Goal: Task Accomplishment & Management: Complete application form

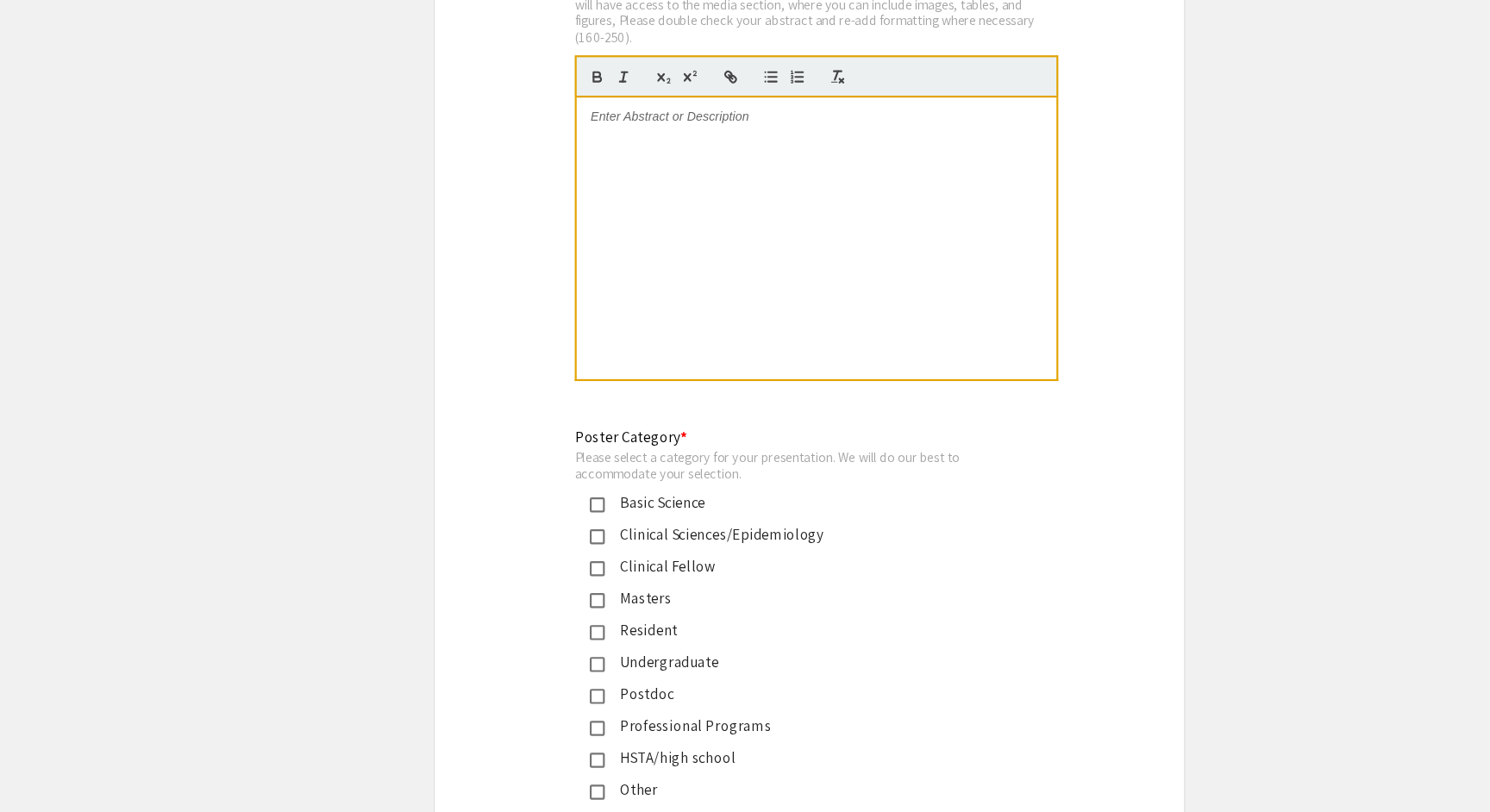
scroll to position [9, 1]
click at [648, 158] on div at bounding box center [752, 285] width 441 height 259
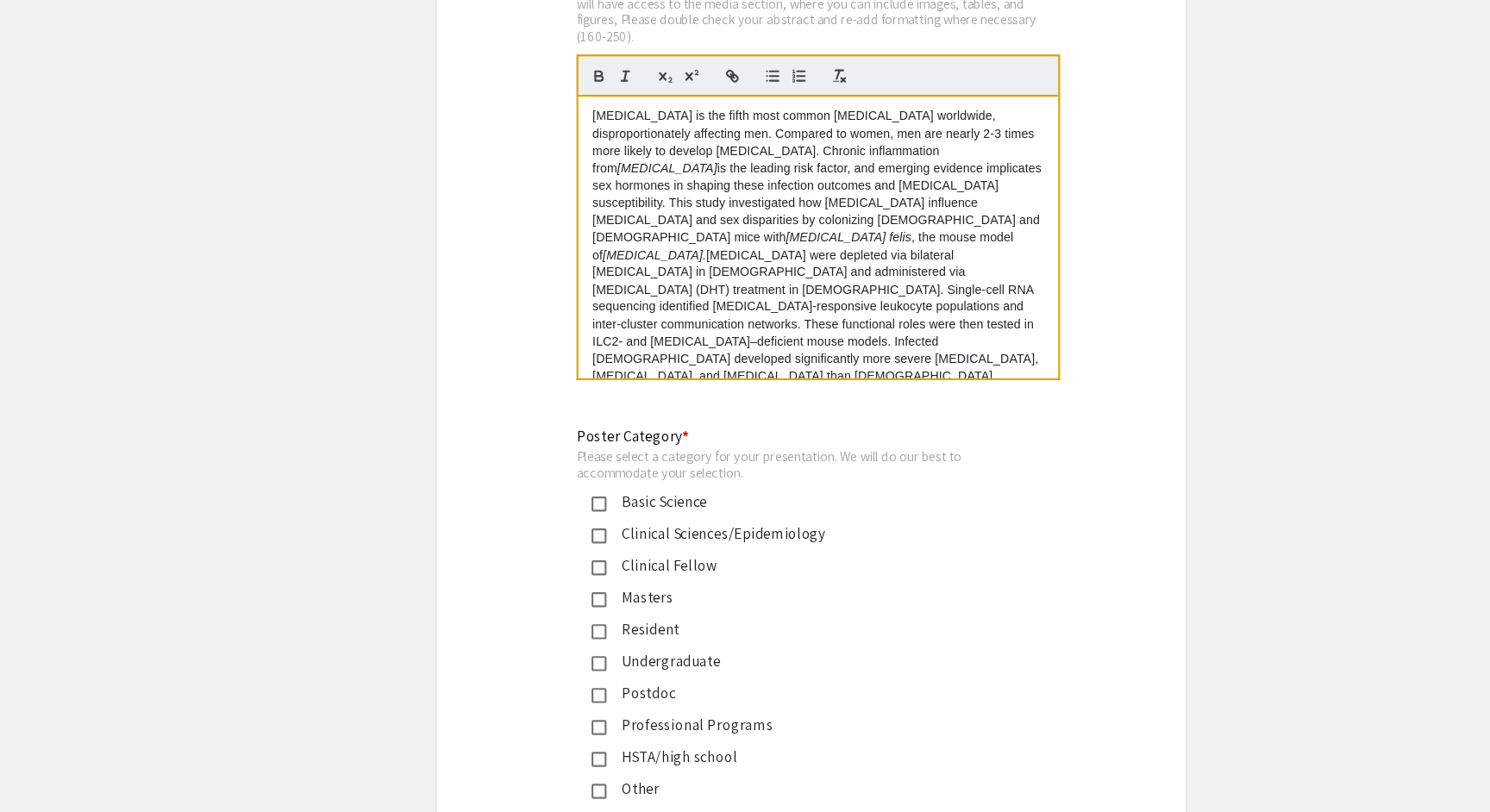
scroll to position [0, 0]
click at [579, 517] on div "Basic Science" at bounding box center [738, 527] width 362 height 21
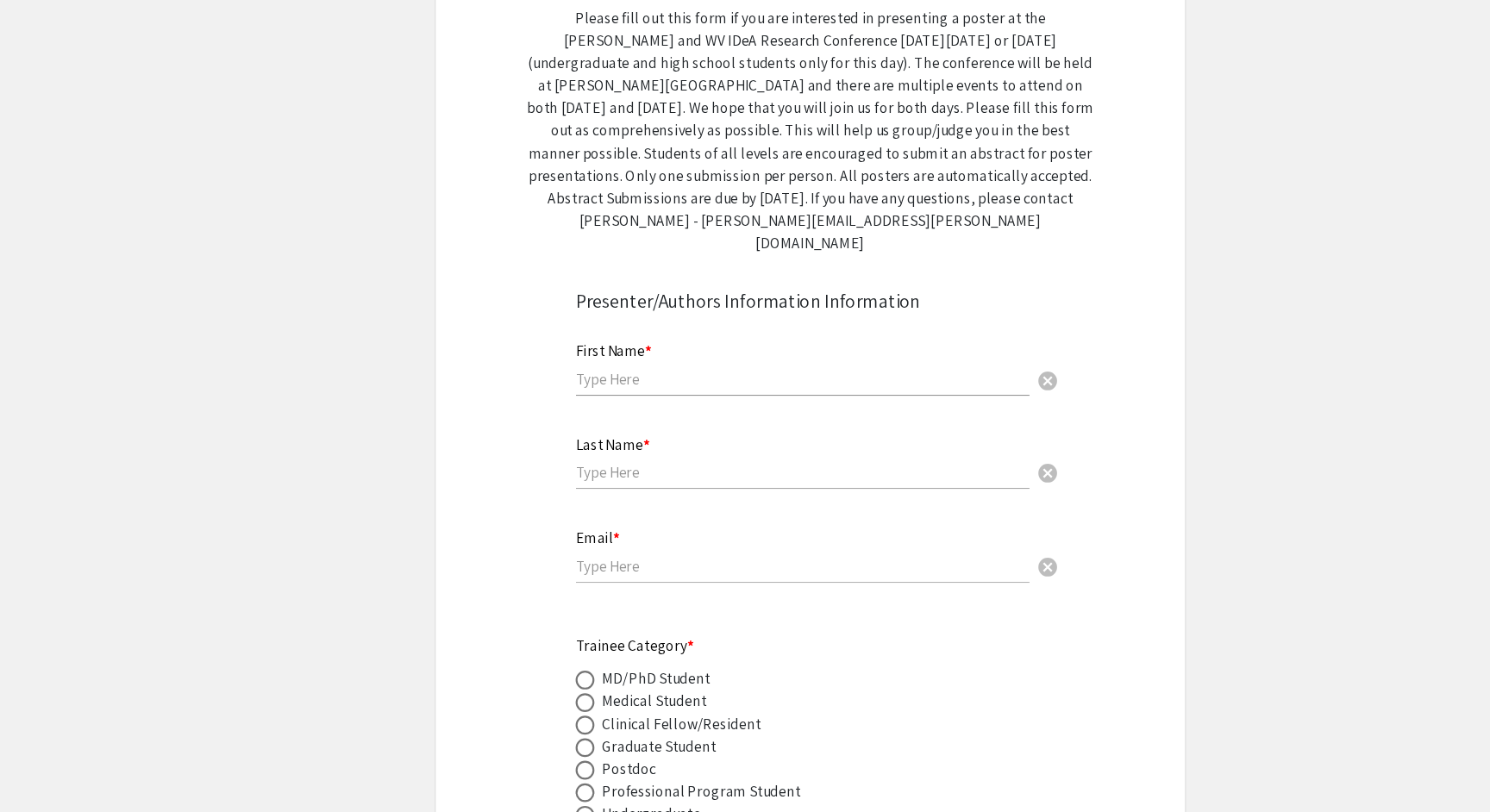
scroll to position [275, 0]
click at [683, 342] on input "text" at bounding box center [737, 351] width 416 height 18
type input "[PERSON_NAME]"
click at [655, 427] on input "text" at bounding box center [737, 436] width 416 height 18
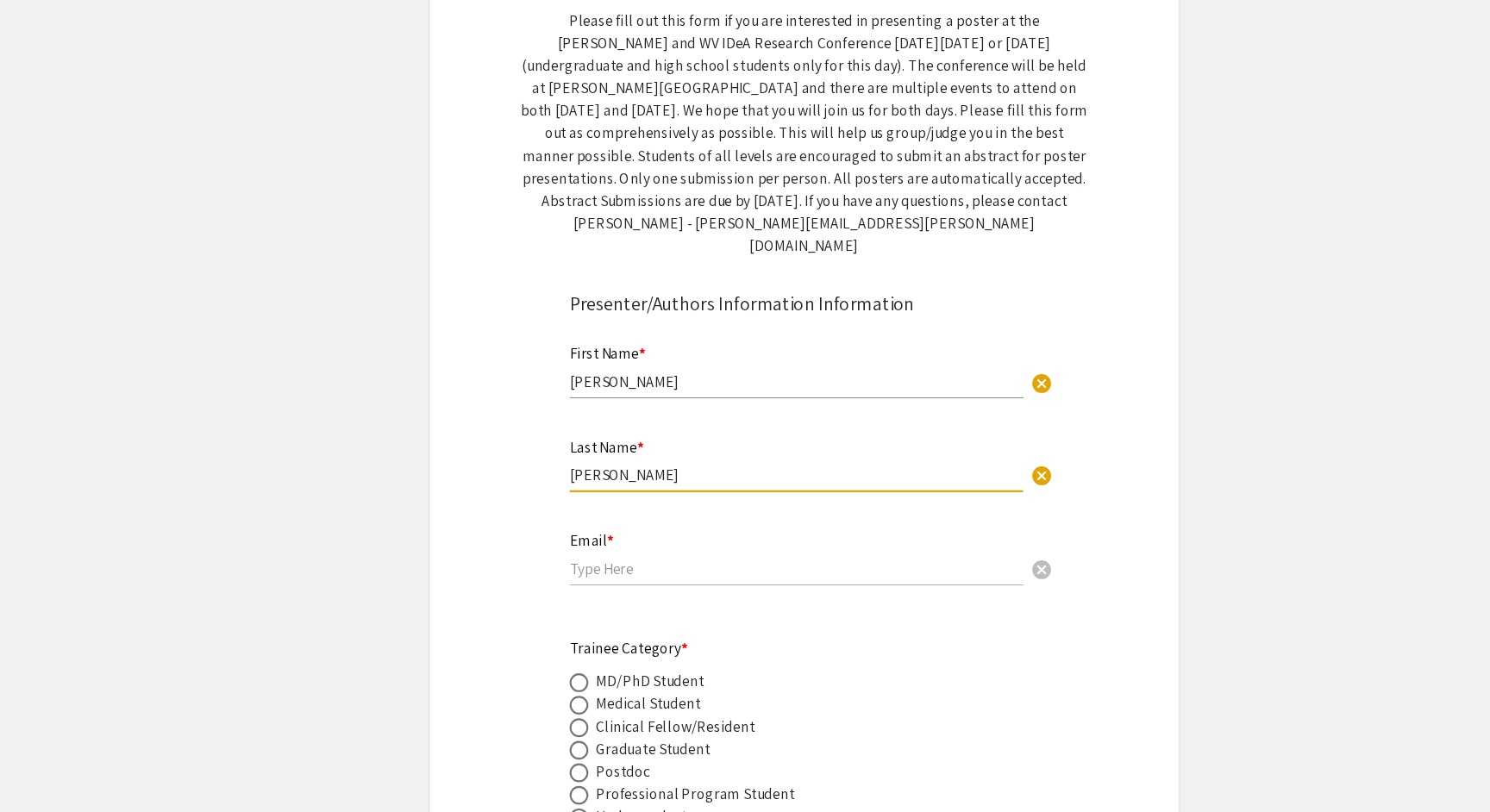
type input "[PERSON_NAME]"
click at [585, 513] on input "email" at bounding box center [737, 522] width 416 height 18
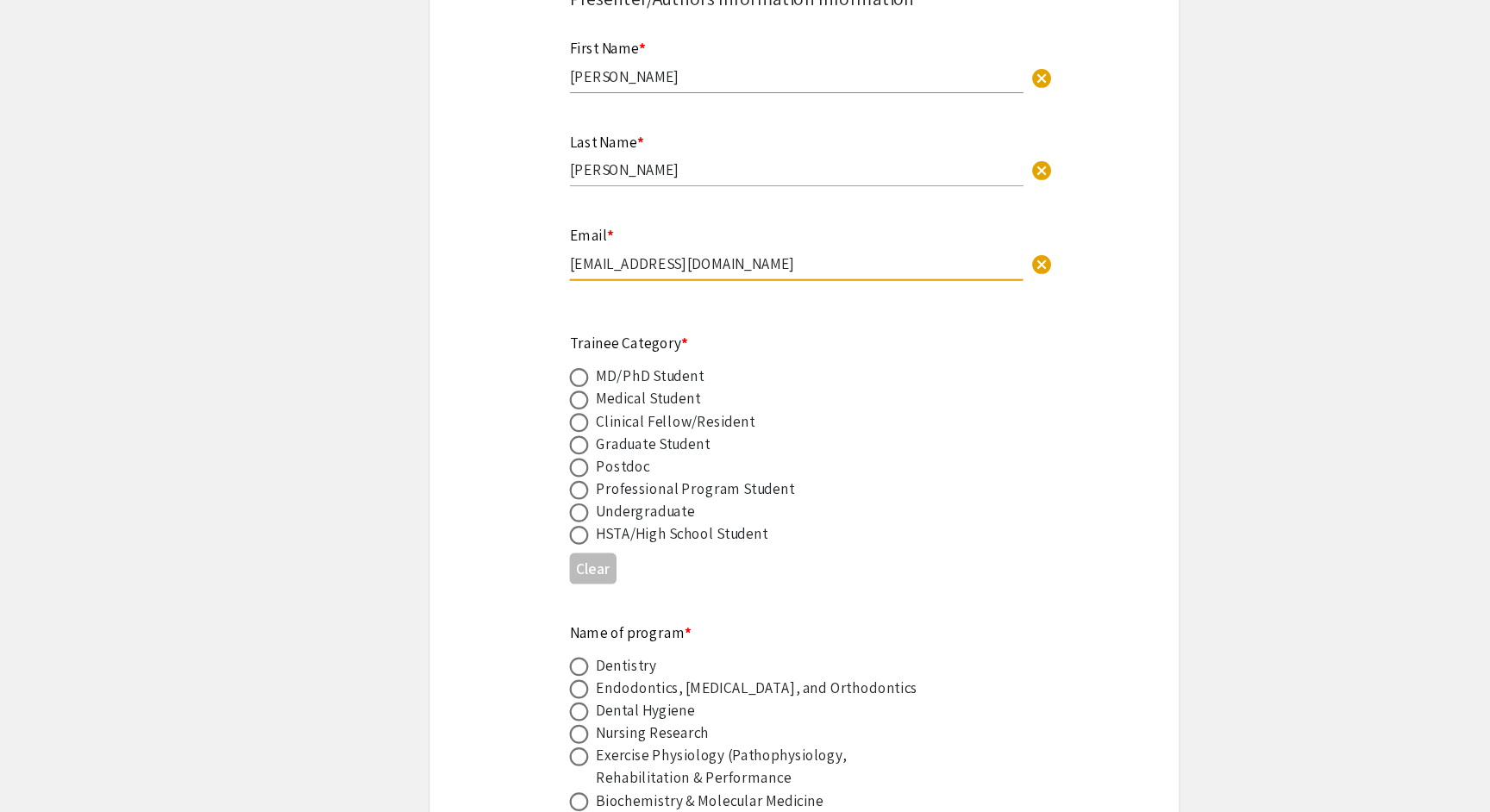
scroll to position [495, 0]
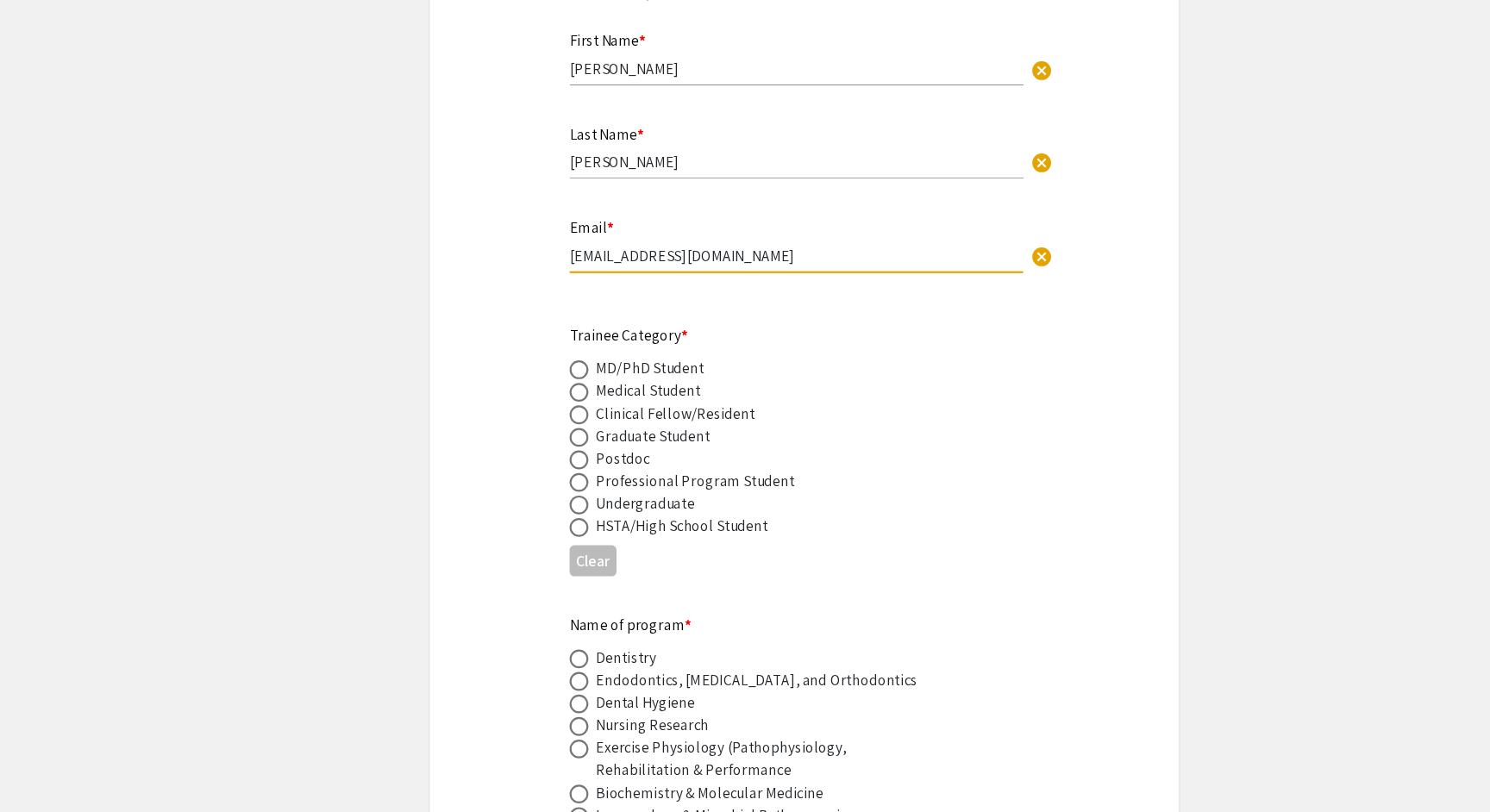
type input "[EMAIL_ADDRESS][DOMAIN_NAME]"
click at [531, 460] on span at bounding box center [538, 468] width 17 height 17
click at [531, 460] on input "radio" at bounding box center [538, 468] width 17 height 17
radio input "true"
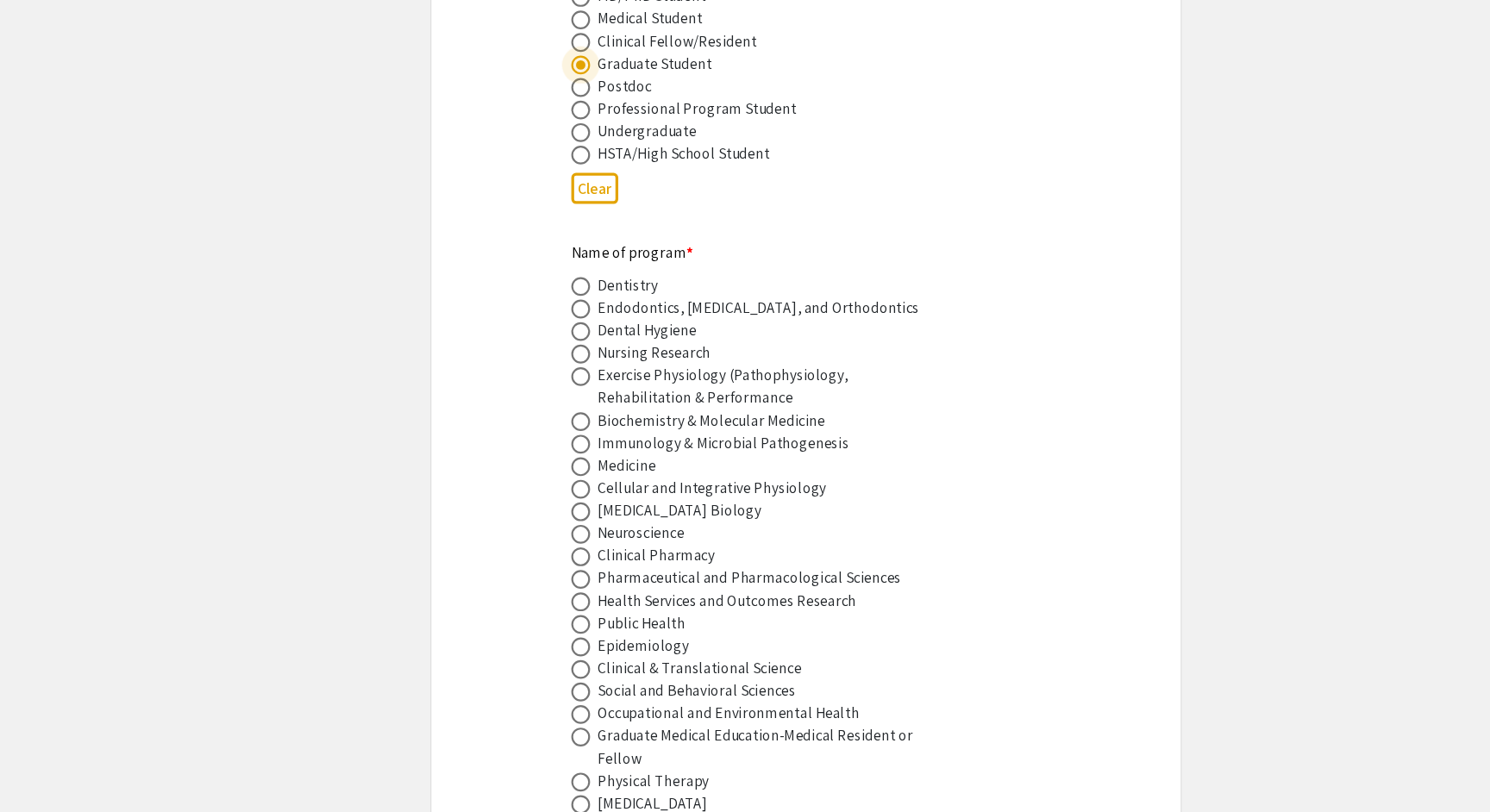
scroll to position [840, 0]
click at [533, 464] on span at bounding box center [538, 472] width 17 height 17
click at [533, 464] on input "radio" at bounding box center [538, 472] width 17 height 17
radio input "true"
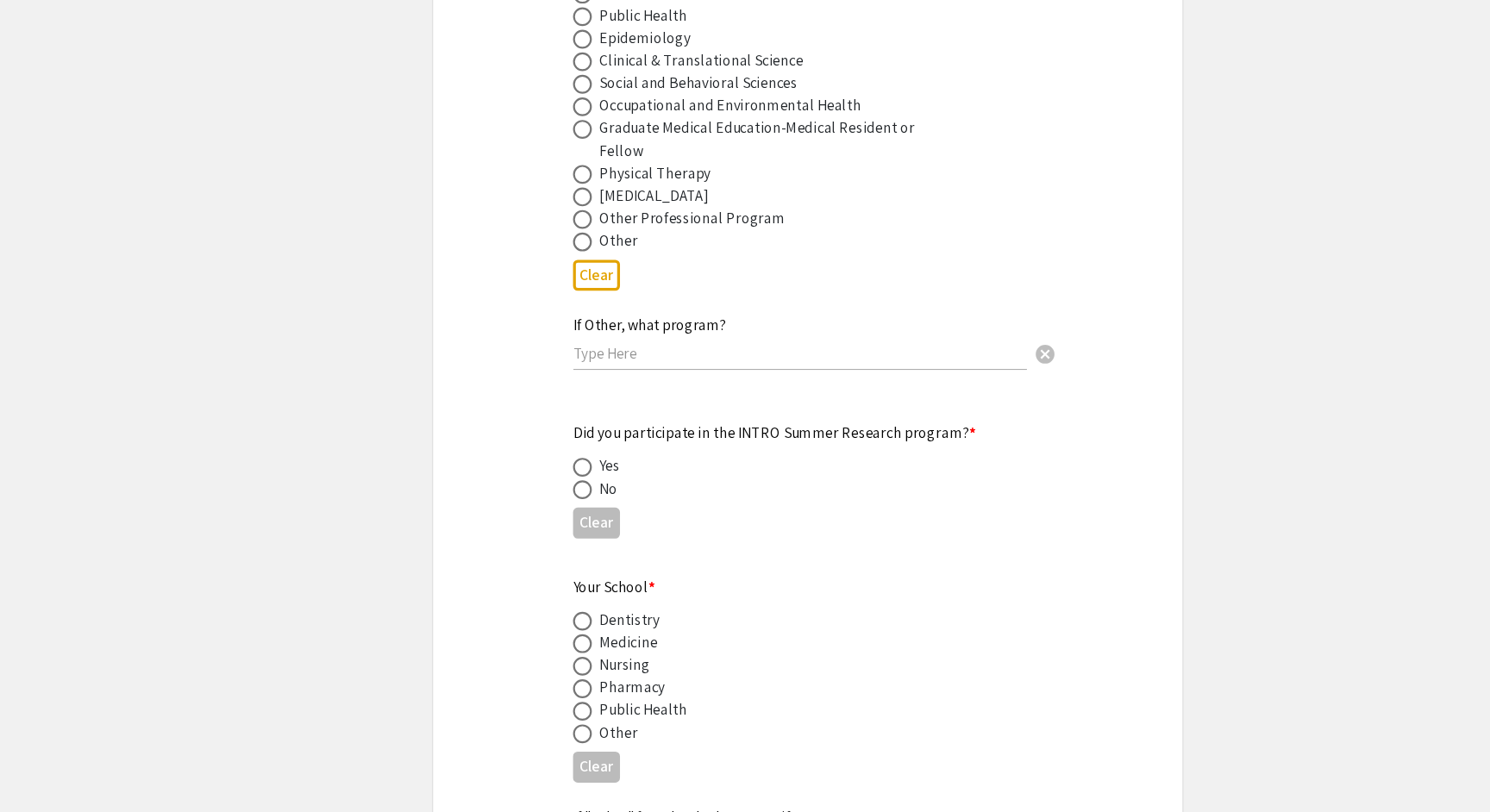
scroll to position [1403, 0]
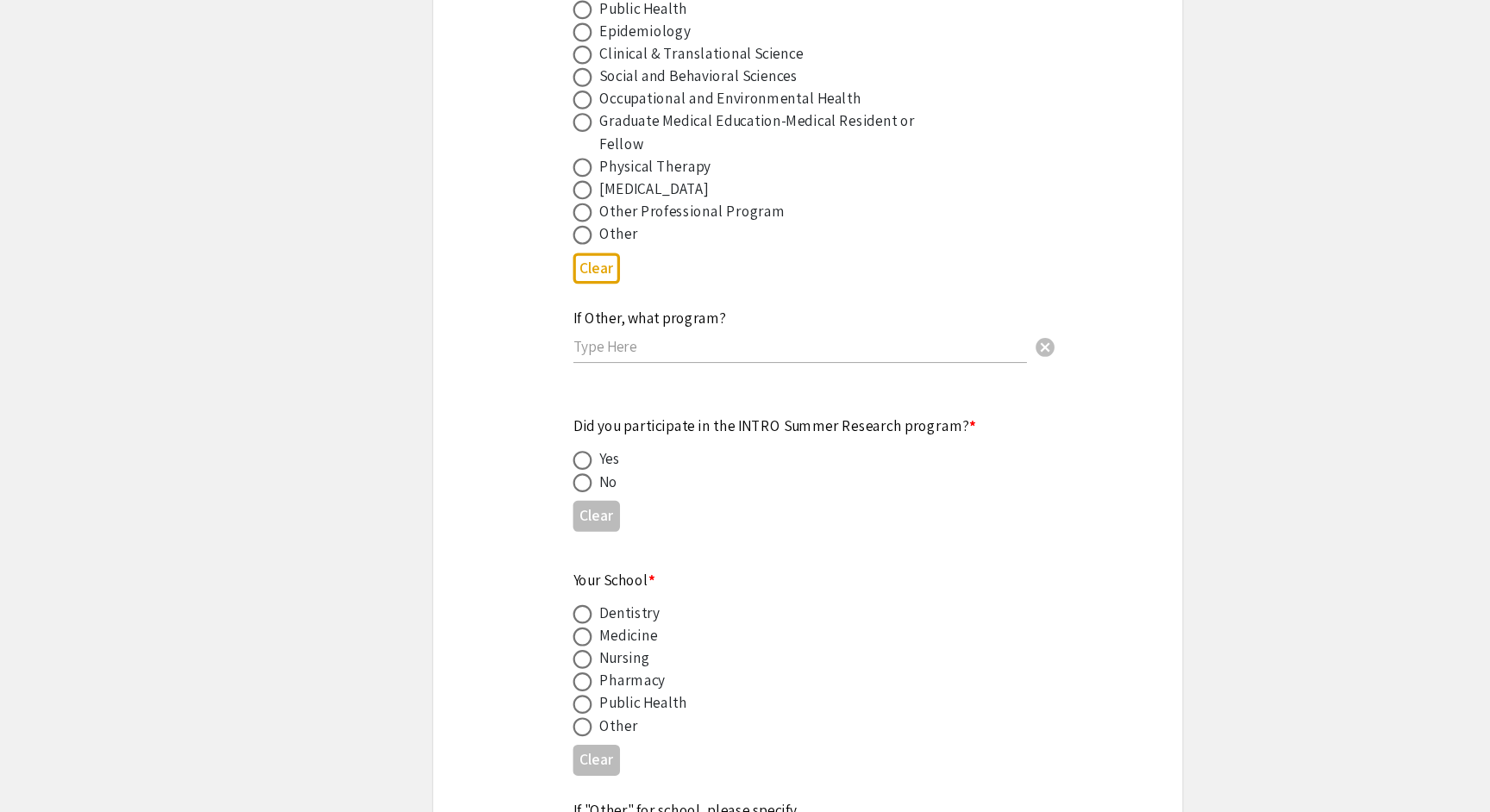
click at [530, 501] on span at bounding box center [538, 509] width 17 height 17
click at [530, 501] on input "radio" at bounding box center [538, 509] width 17 height 17
radio input "true"
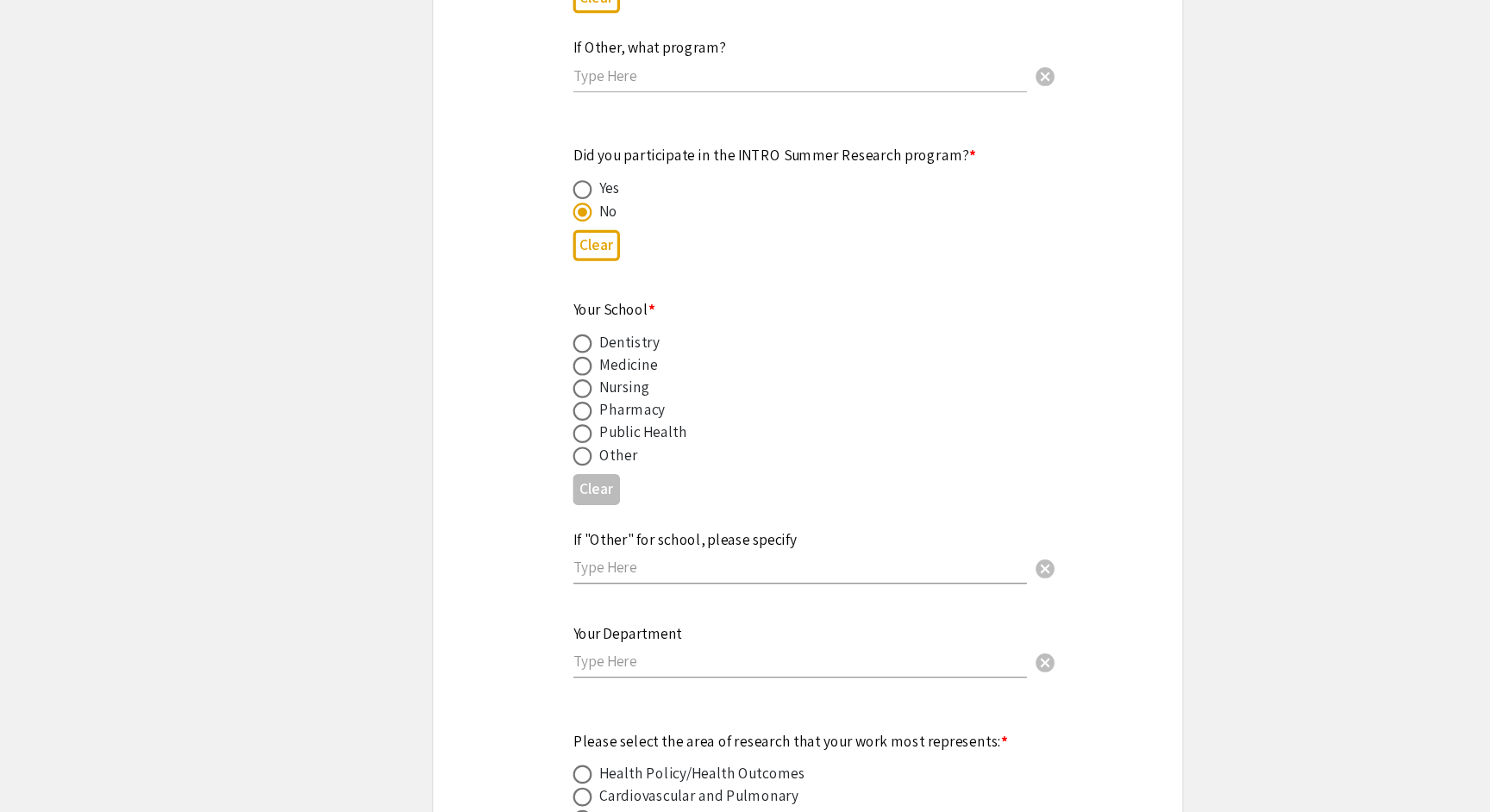
scroll to position [1655, 0]
click at [534, 389] on span at bounding box center [538, 397] width 17 height 17
click at [534, 389] on input "radio" at bounding box center [538, 397] width 17 height 17
radio input "true"
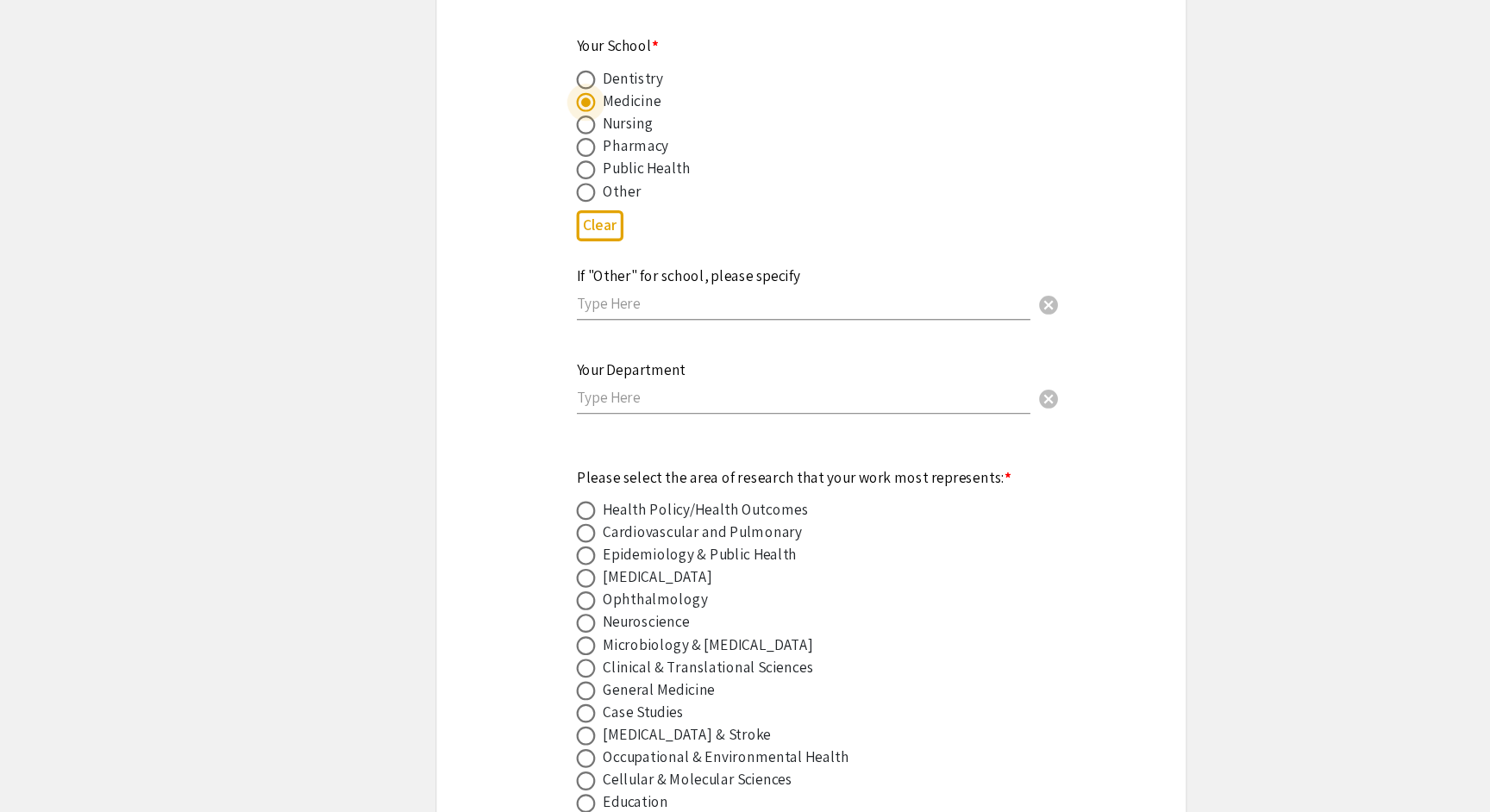
scroll to position [1903, 0]
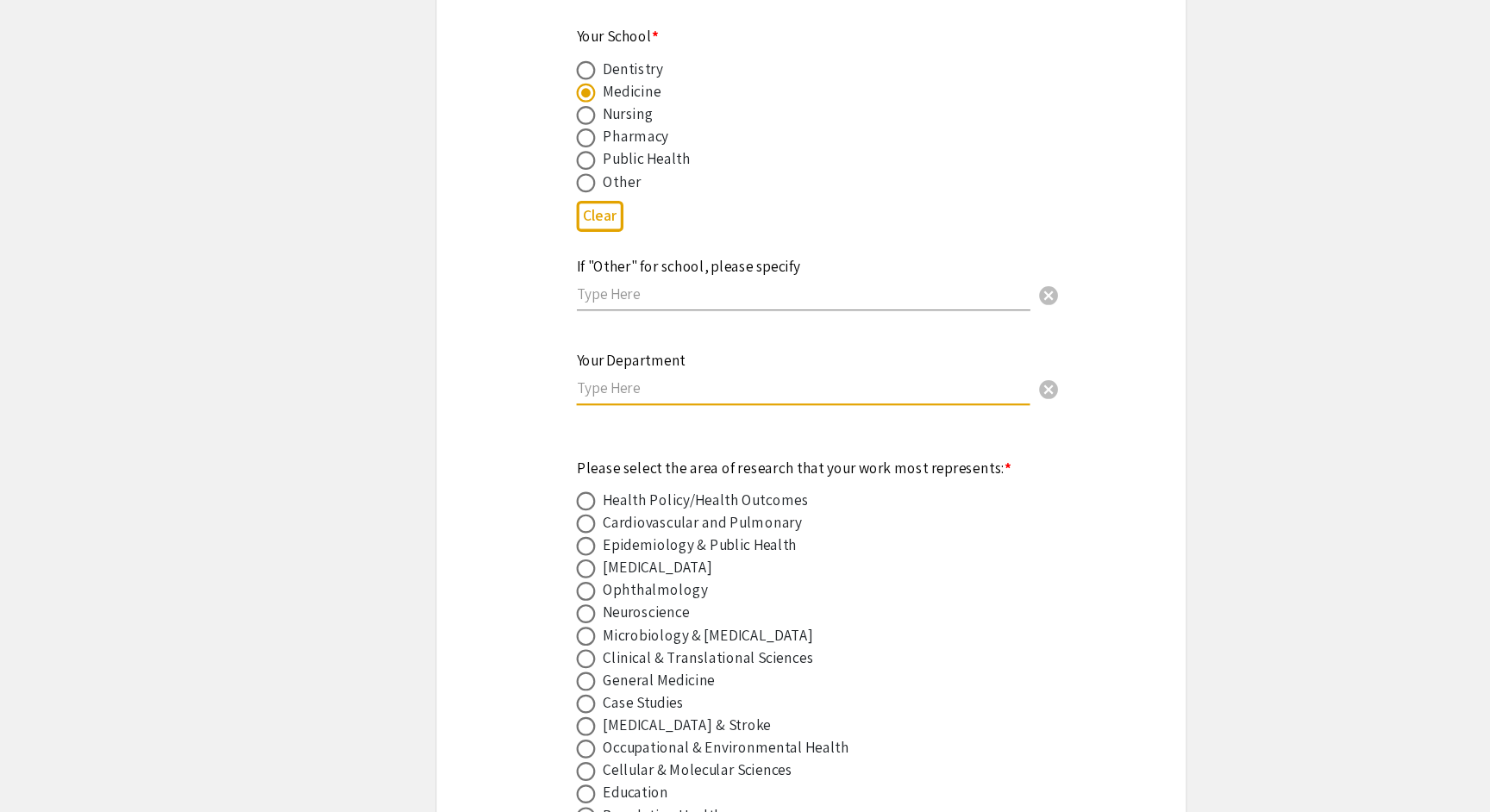
click at [609, 414] on input "text" at bounding box center [737, 423] width 416 height 18
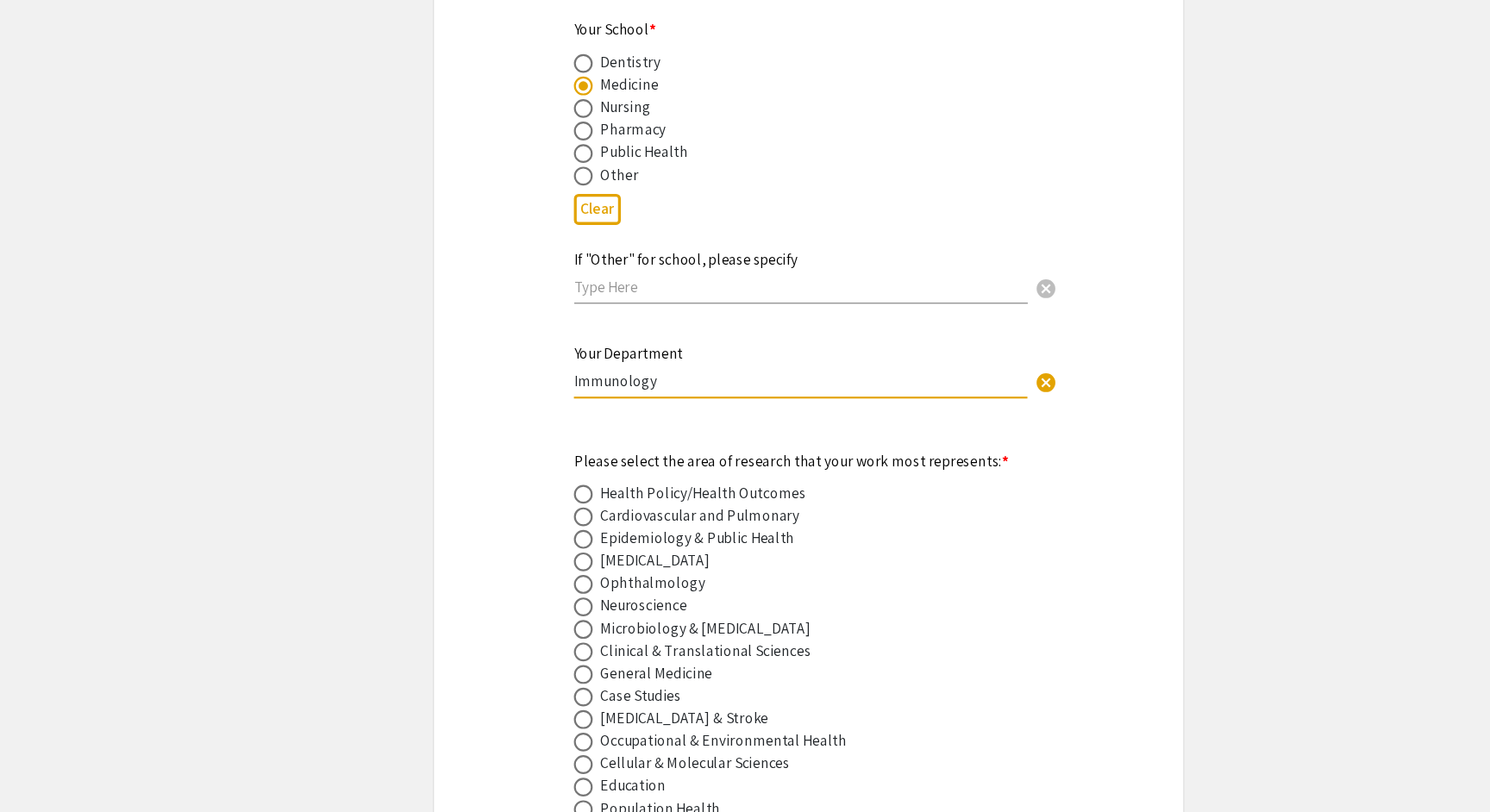
scroll to position [1952, 0]
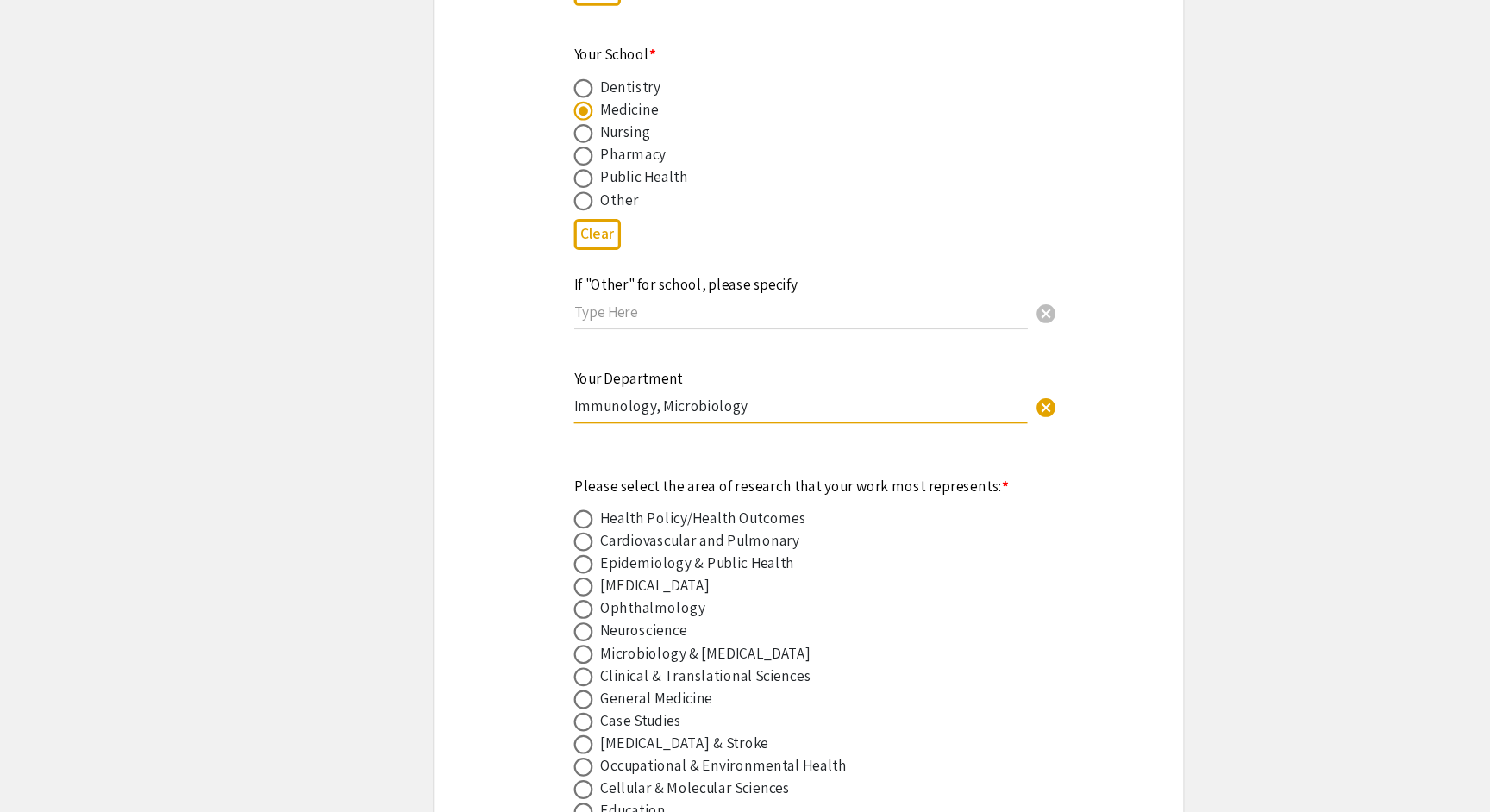
type input "Immunology, Microbiology"
click at [530, 364] on input "Immunology, Microbiology" at bounding box center [737, 373] width 416 height 18
drag, startPoint x: 709, startPoint y: 345, endPoint x: 487, endPoint y: 342, distance: 222.0
click at [487, 342] on div "Symposium Presentation Submission [PERSON_NAME] and WV IDeA Research Conference…" at bounding box center [745, 528] width 690 height 4758
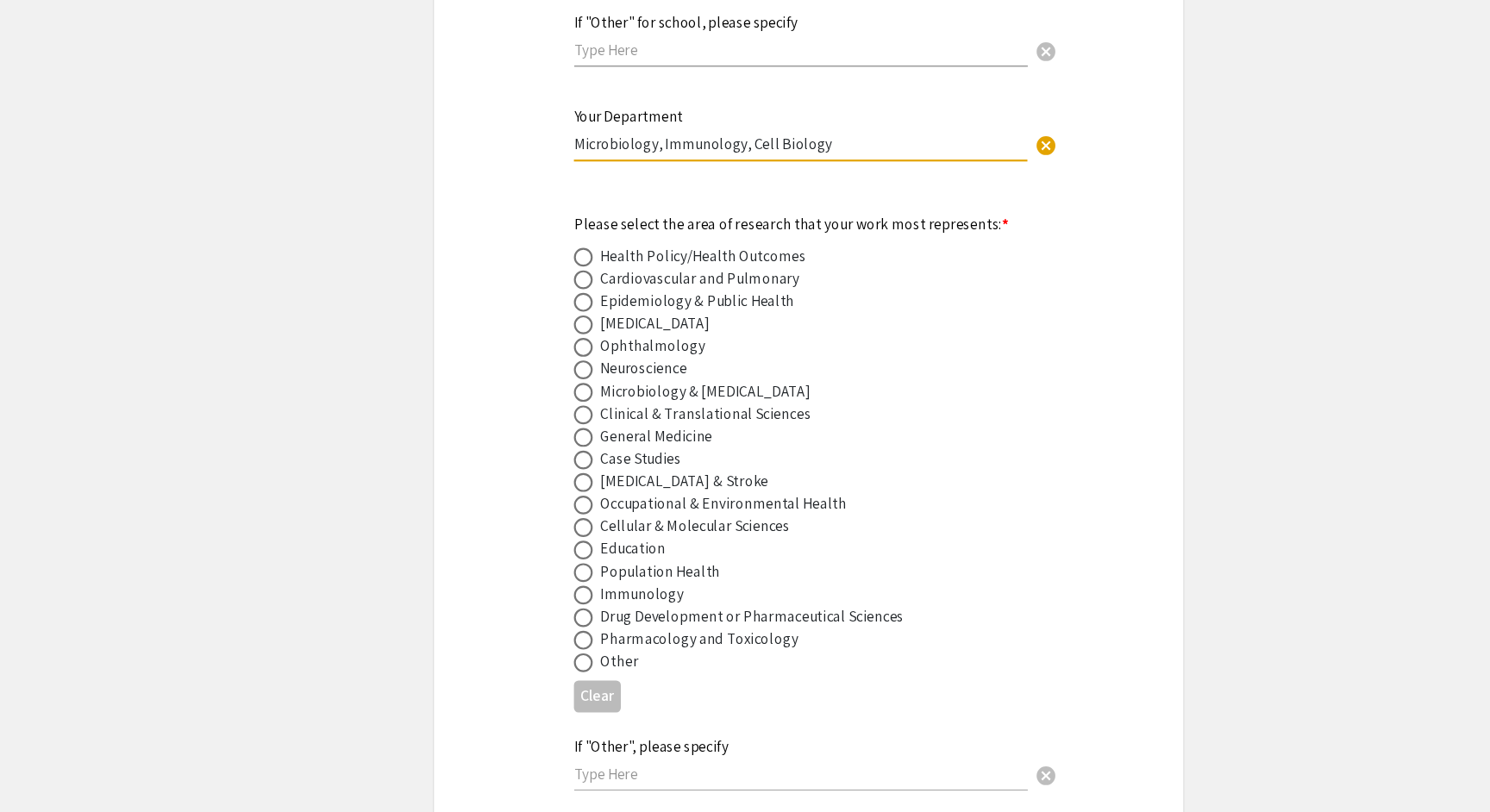
scroll to position [2137, 0]
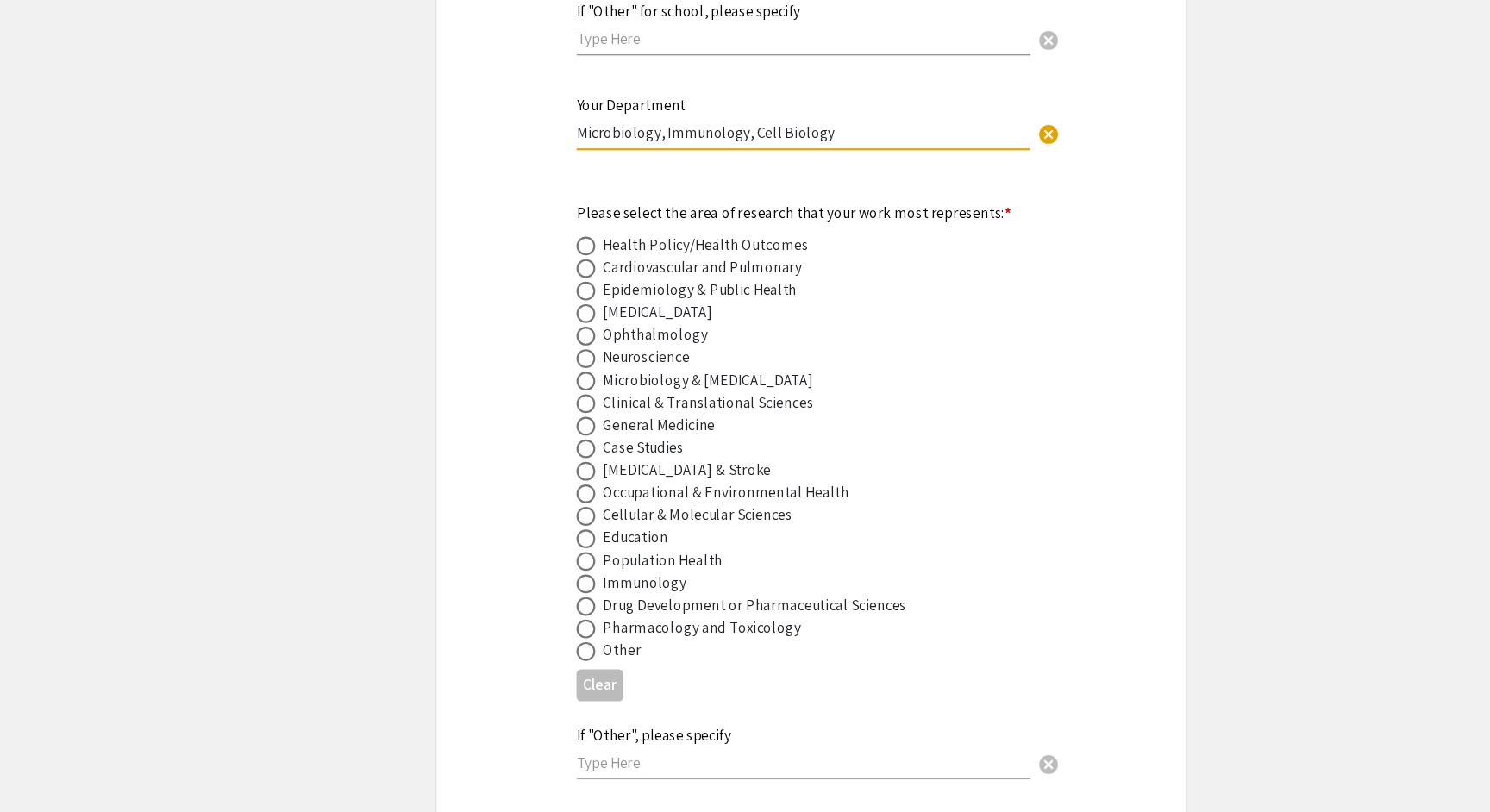
type input "Microbiology, Immunology, Cell Biology"
click at [537, 346] on span at bounding box center [538, 354] width 17 height 17
click at [537, 346] on input "radio" at bounding box center [538, 354] width 17 height 17
radio input "true"
click at [533, 408] on span at bounding box center [538, 416] width 17 height 17
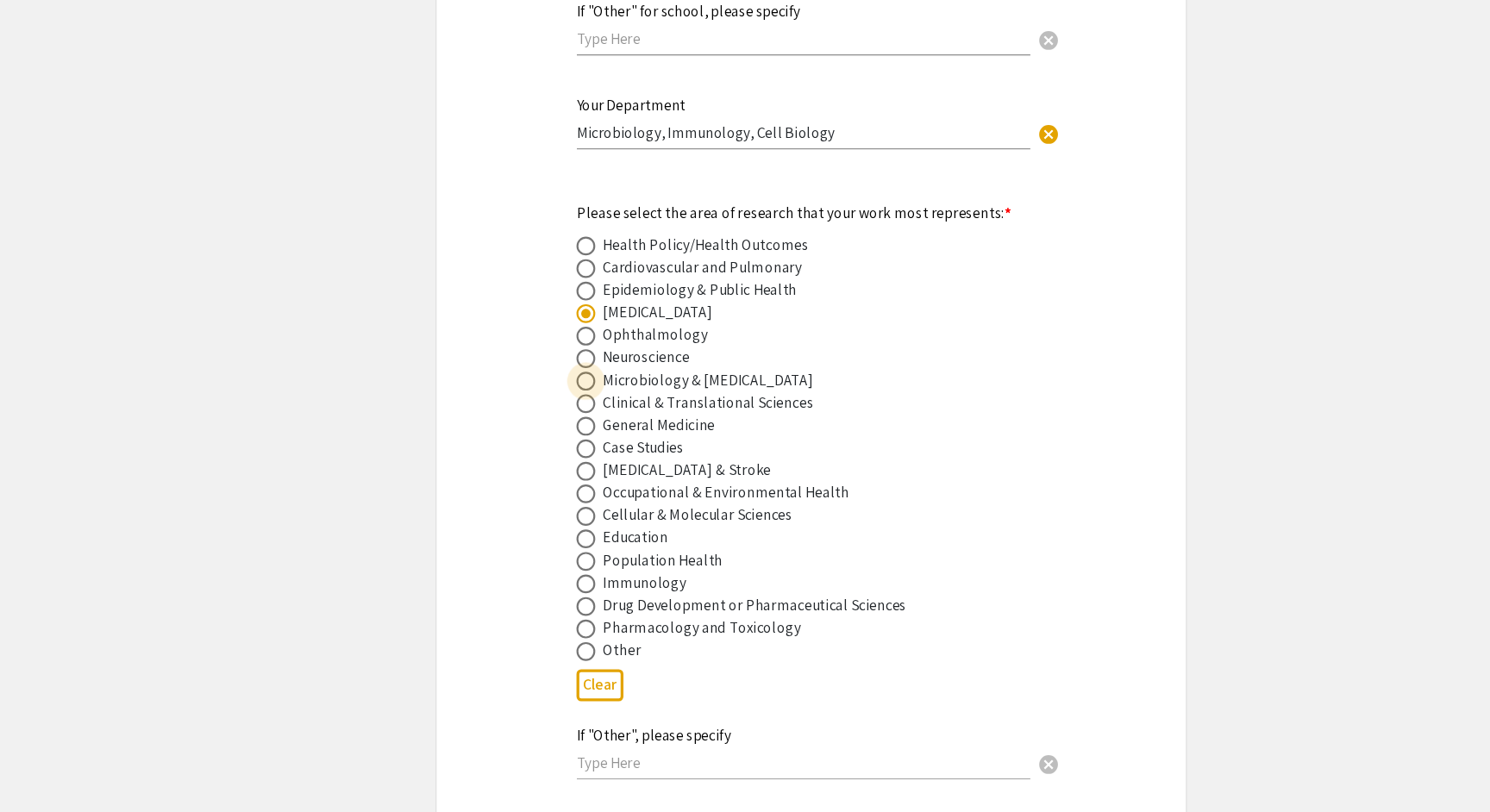
click at [533, 408] on input "radio" at bounding box center [538, 416] width 17 height 17
radio input "true"
click at [544, 346] on span at bounding box center [538, 354] width 17 height 17
click at [544, 346] on input "radio" at bounding box center [538, 354] width 17 height 17
radio input "true"
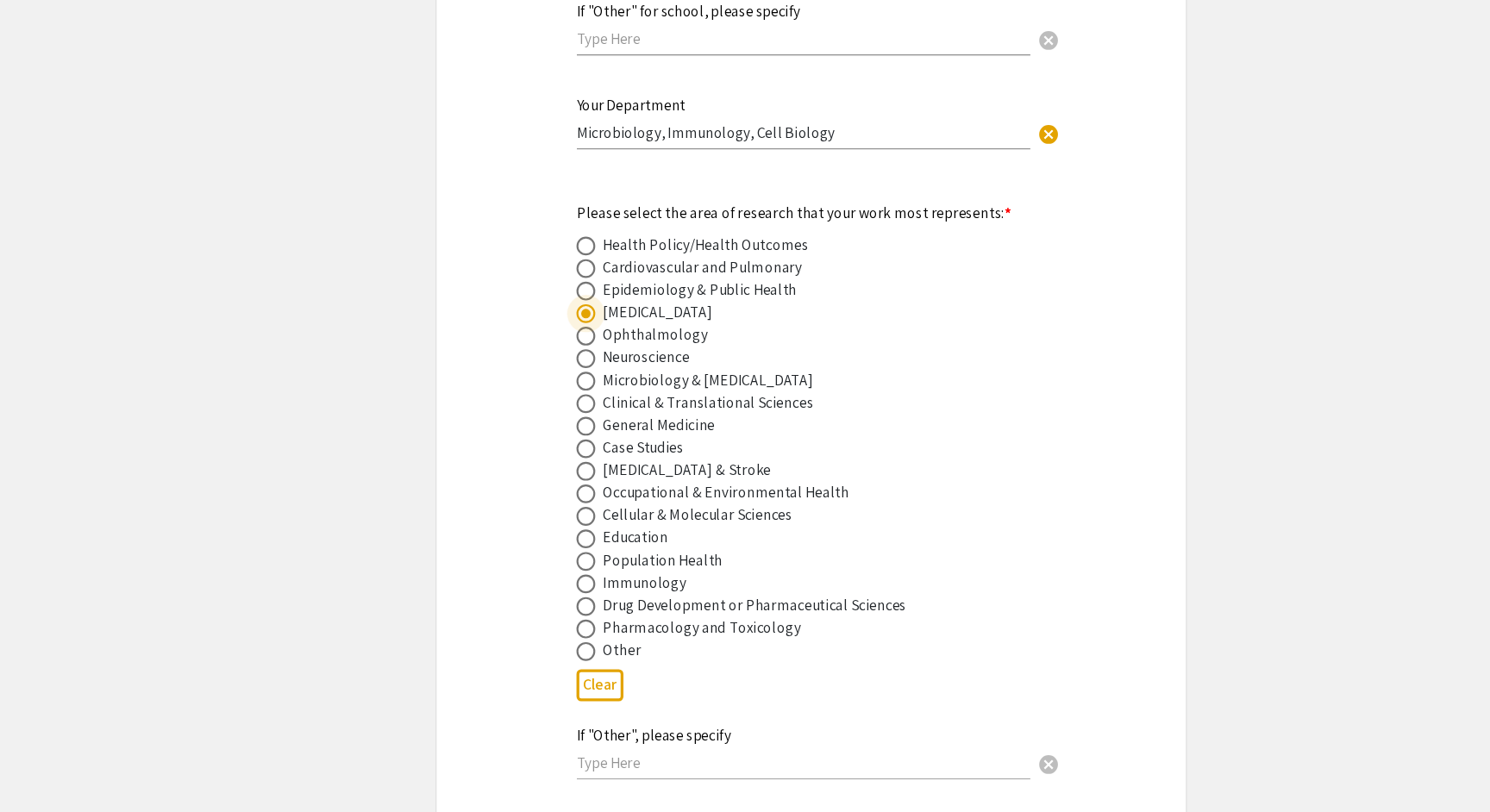
click at [534, 408] on span at bounding box center [538, 416] width 17 height 17
click at [534, 408] on input "radio" at bounding box center [538, 416] width 17 height 17
radio input "true"
click at [536, 594] on span at bounding box center [538, 602] width 17 height 17
click at [536, 594] on input "radio" at bounding box center [538, 602] width 17 height 17
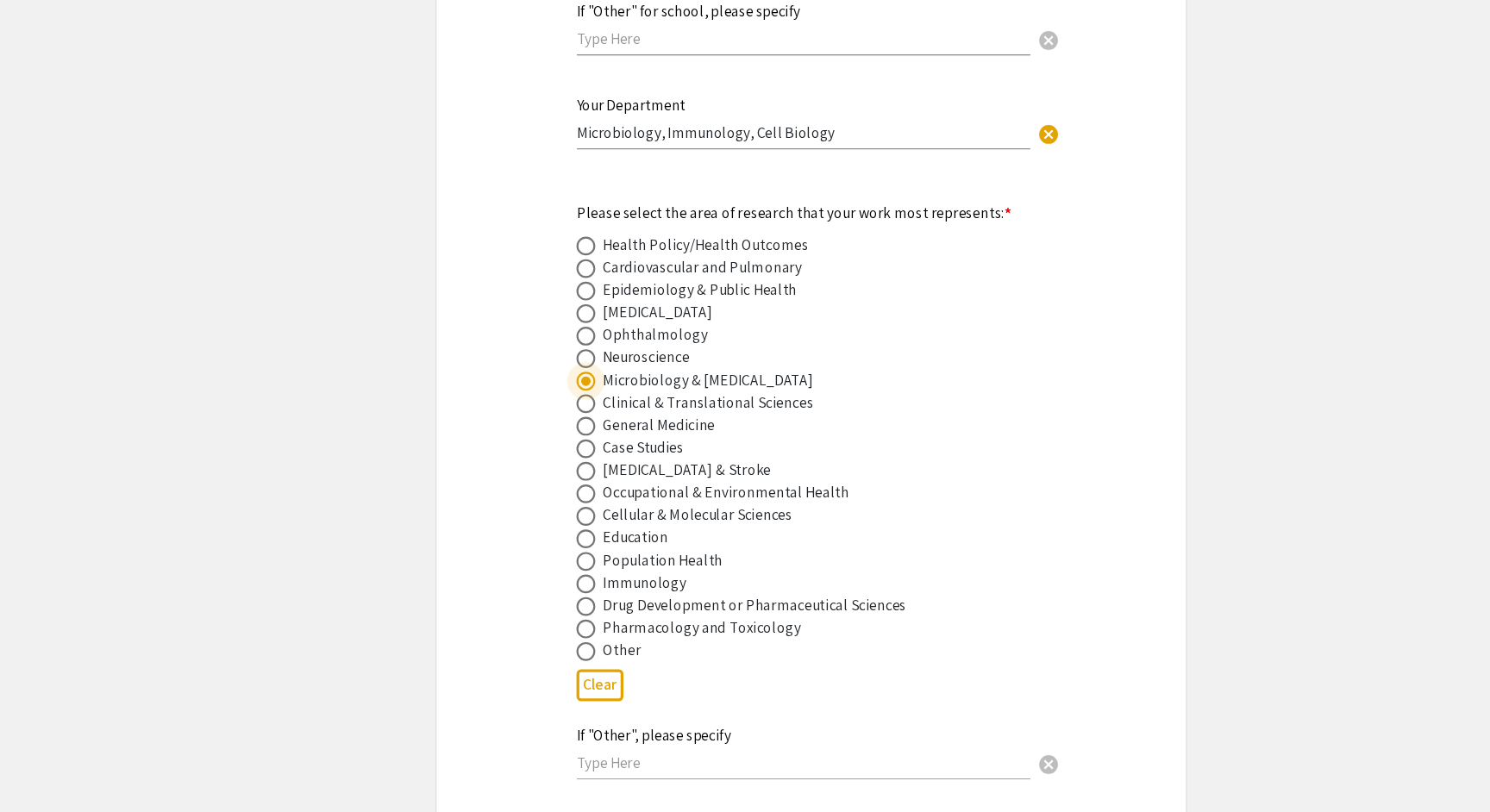
radio input "true"
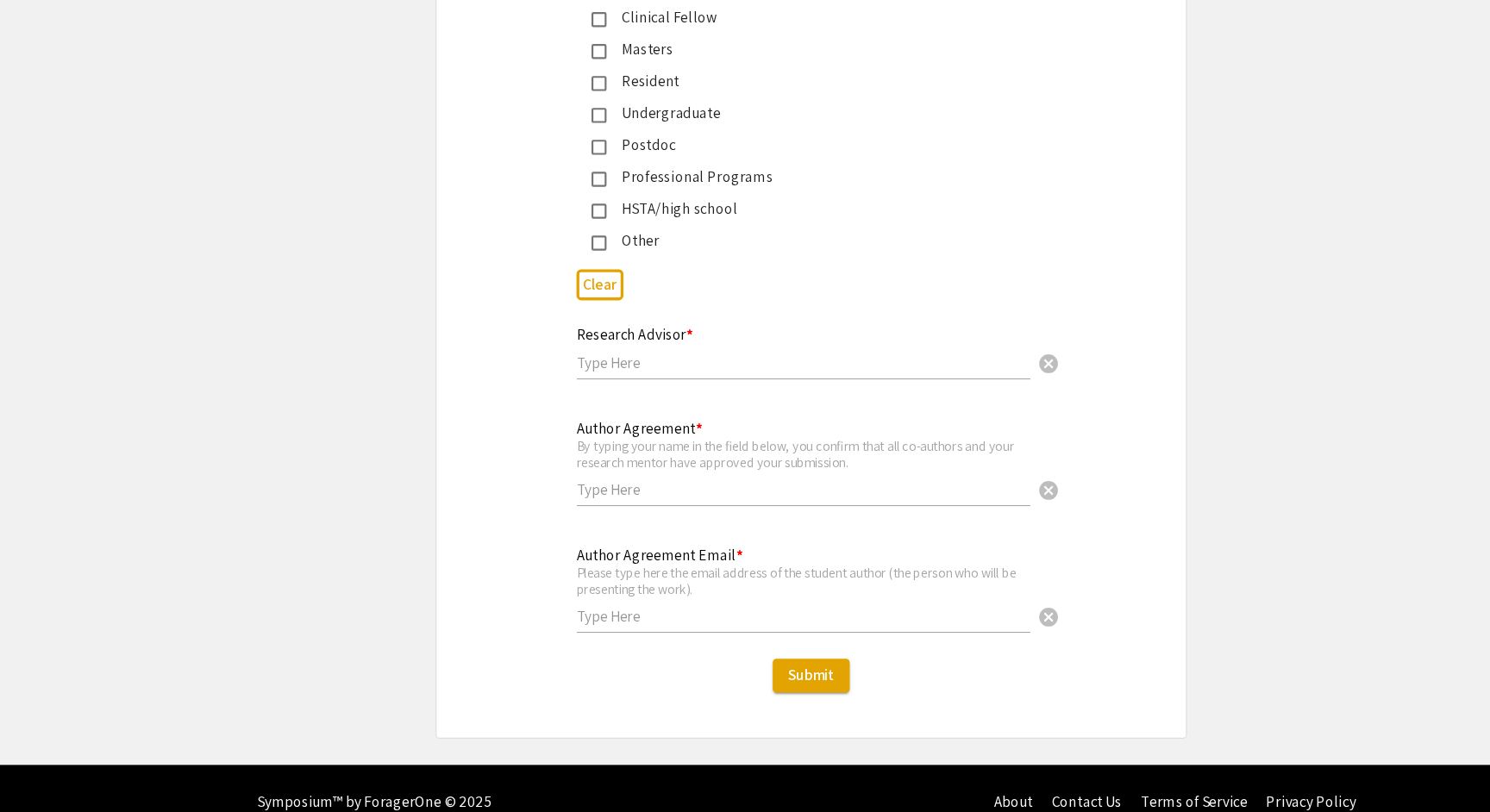
scroll to position [4116, 0]
click at [719, 348] on div "Research Advisor * cancel" at bounding box center [737, 389] width 416 height 83
click at [719, 389] on input "text" at bounding box center [737, 398] width 416 height 18
type input "[PERSON_NAME]"
drag, startPoint x: 718, startPoint y: 397, endPoint x: 678, endPoint y: 427, distance: 50.0
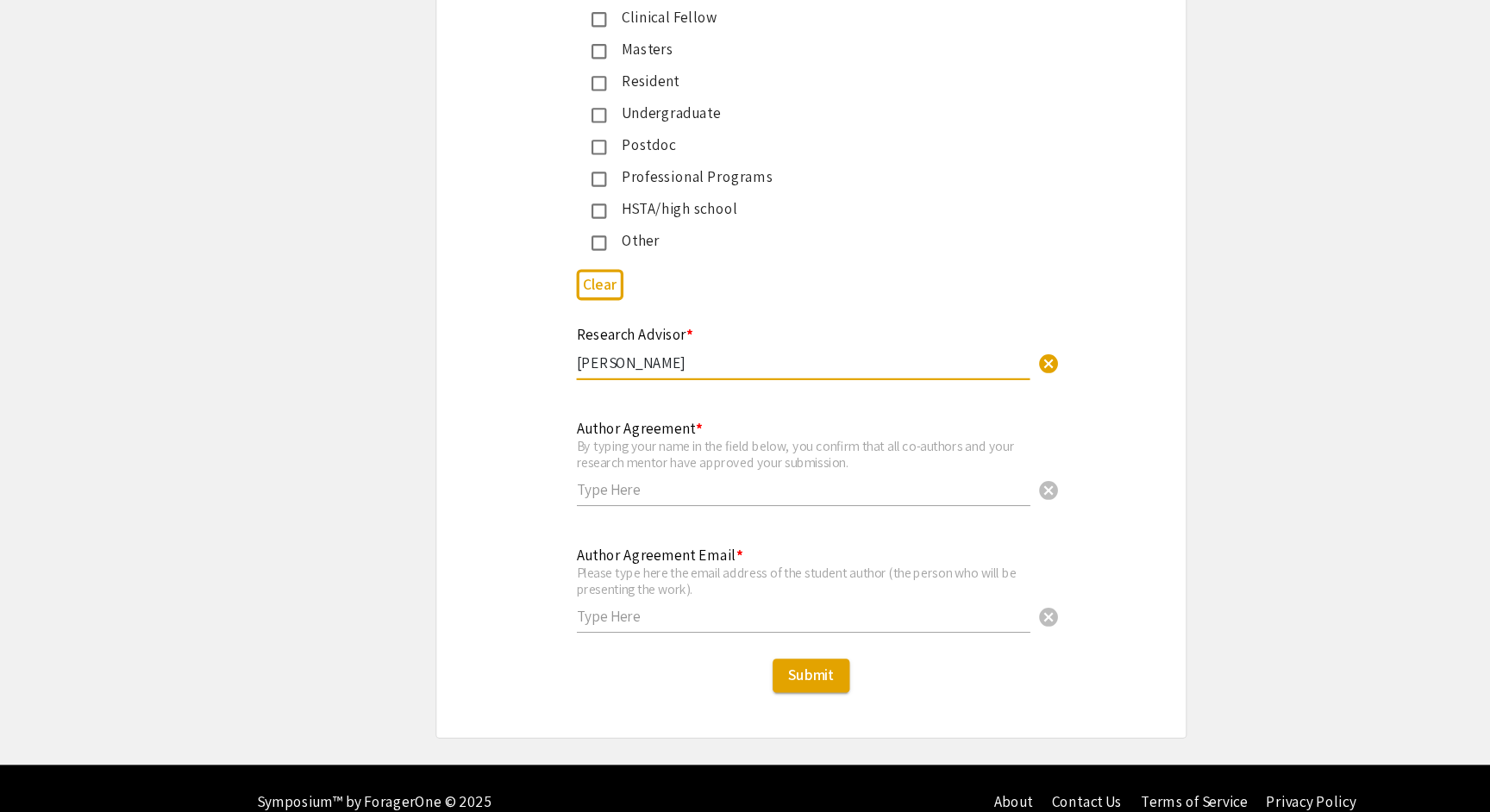
click at [678, 506] on input "text" at bounding box center [737, 515] width 416 height 18
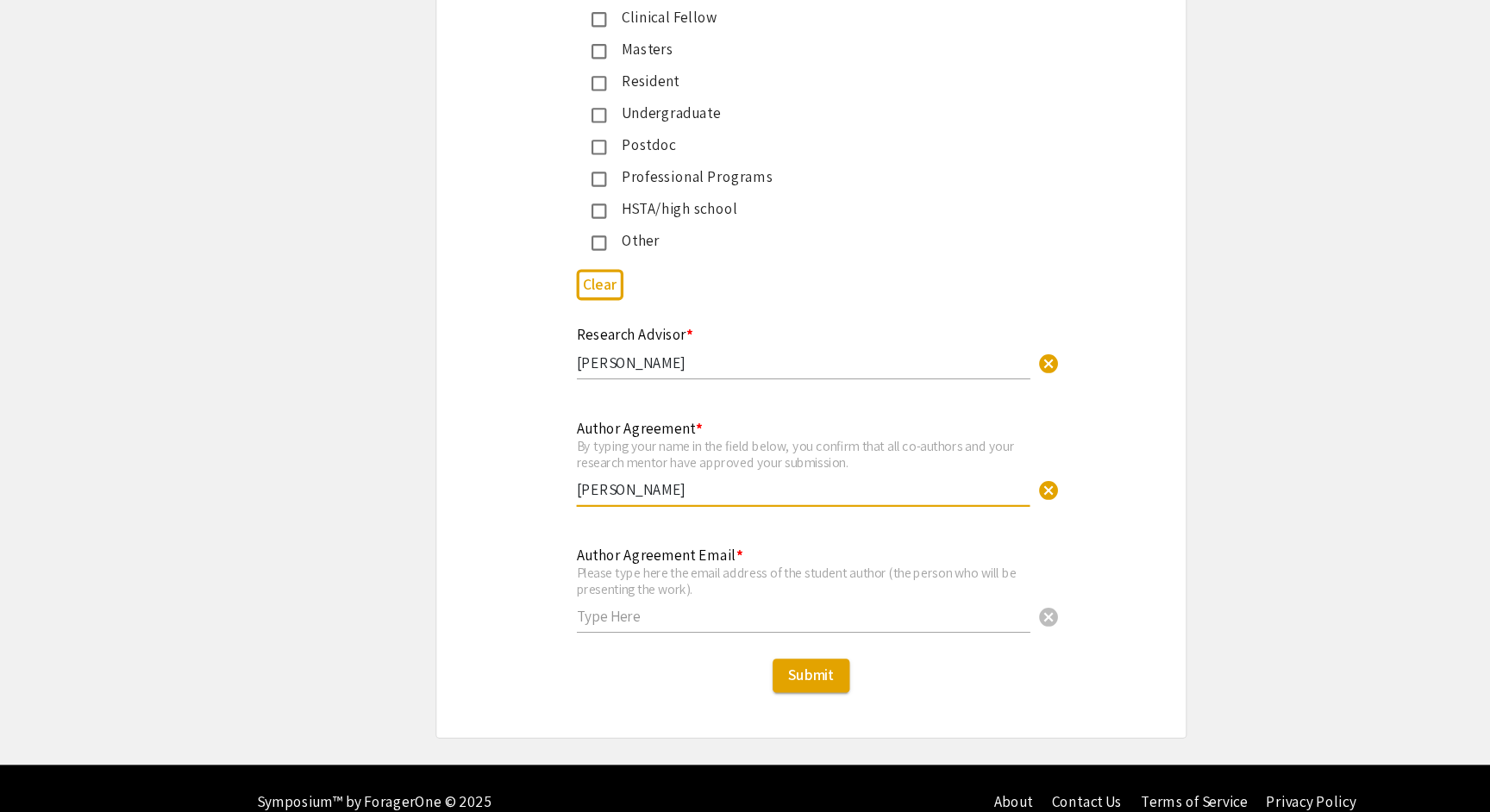
type input "[PERSON_NAME]"
click at [687, 622] on input "text" at bounding box center [737, 631] width 416 height 18
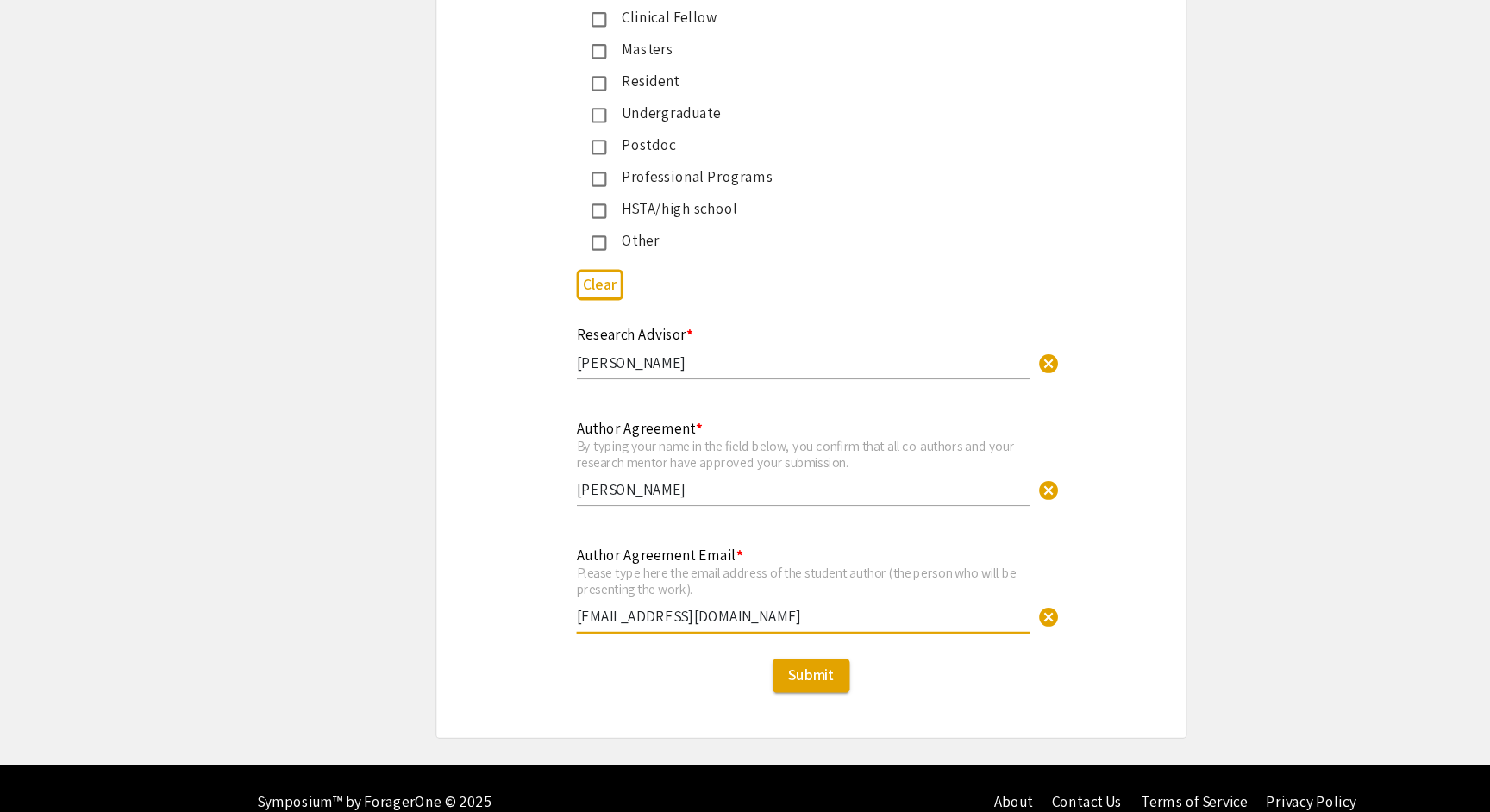
type input "[EMAIL_ADDRESS][DOMAIN_NAME]"
click at [1087, 565] on div "Author Agreement Email * Please type here the email address of the student auth…" at bounding box center [745, 616] width 688 height 103
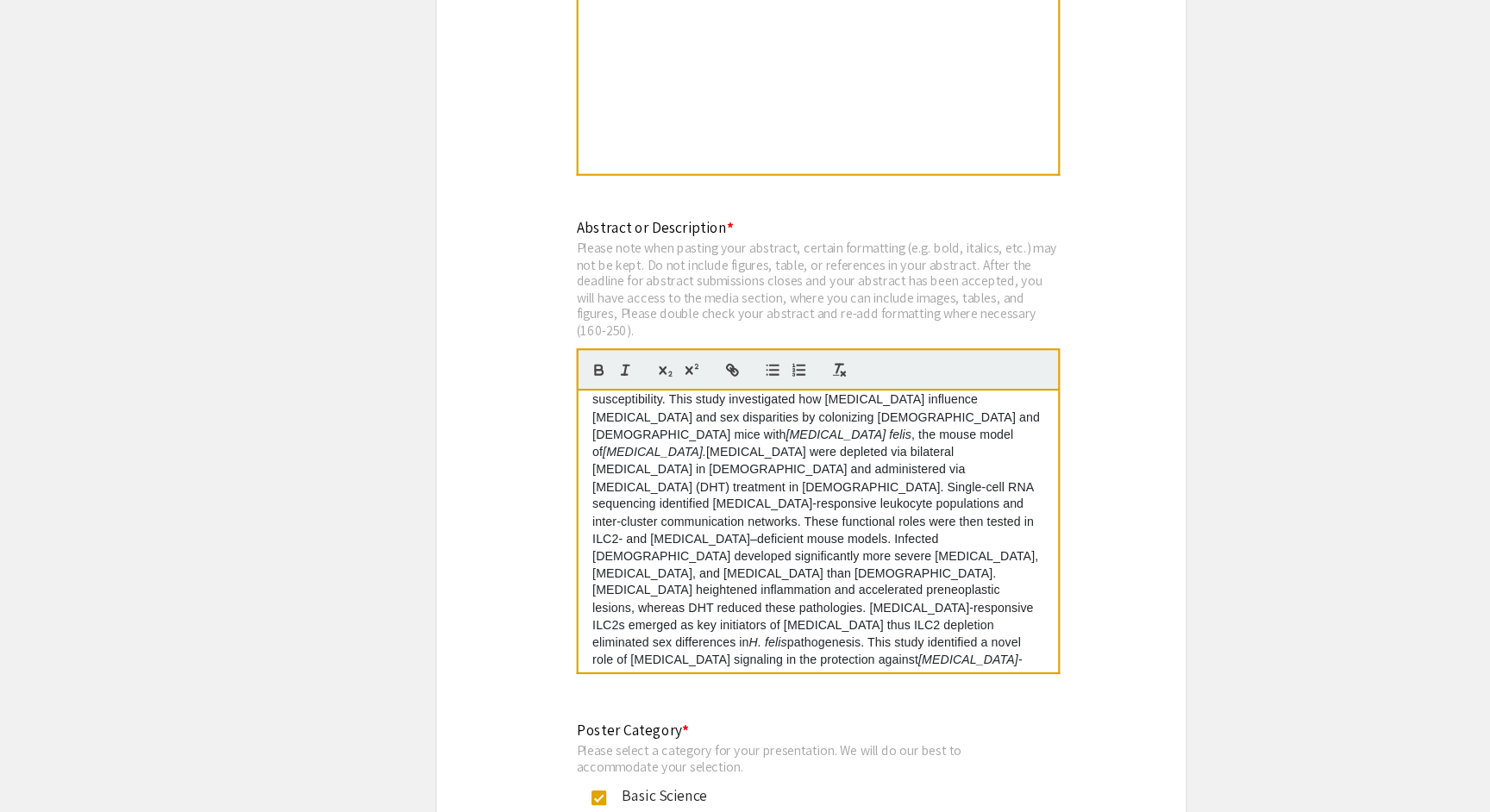
scroll to position [88, 0]
click at [634, 498] on p "[MEDICAL_DATA] is the fifth most common [MEDICAL_DATA] worldwide, disproportion…" at bounding box center [751, 555] width 415 height 414
drag, startPoint x: 669, startPoint y: 514, endPoint x: 621, endPoint y: 515, distance: 48.0
click at [621, 515] on p "[MEDICAL_DATA] is the fifth most common [MEDICAL_DATA] worldwide, disproportion…" at bounding box center [751, 555] width 415 height 414
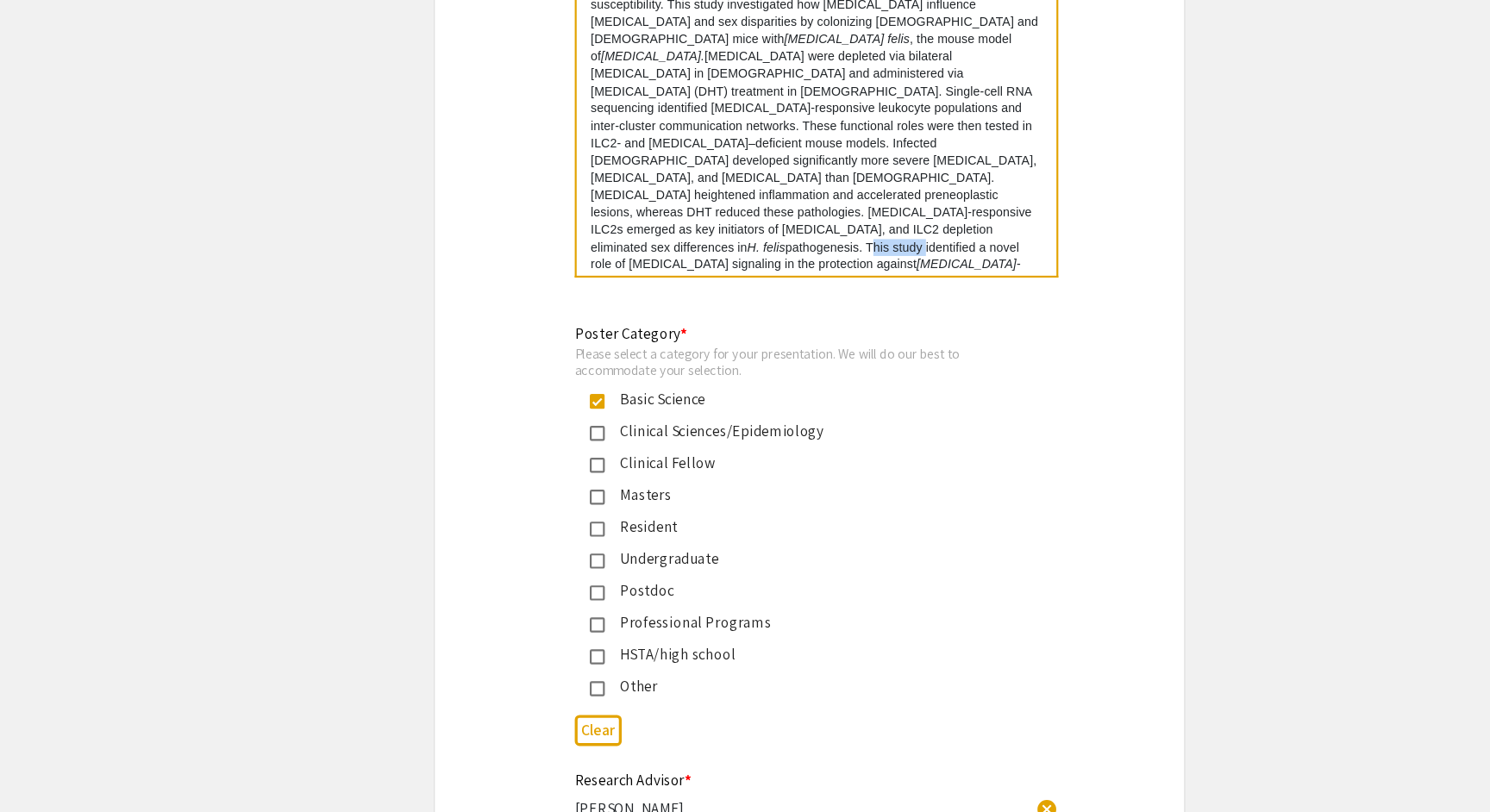
scroll to position [3761, 0]
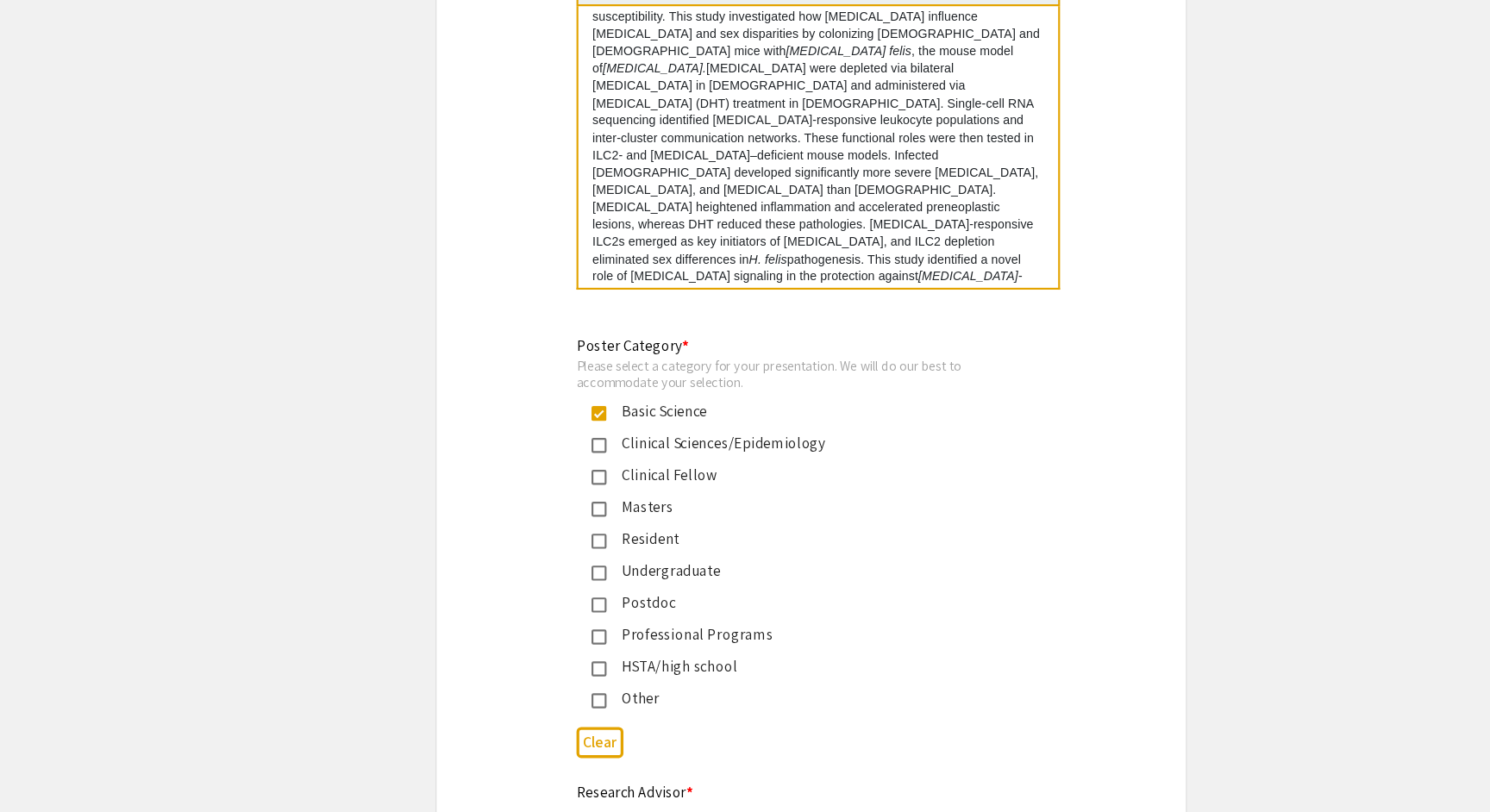
click at [790, 308] on div "Poster Category * Please select a category for your presentation. We will do ou…" at bounding box center [731, 480] width 404 height 345
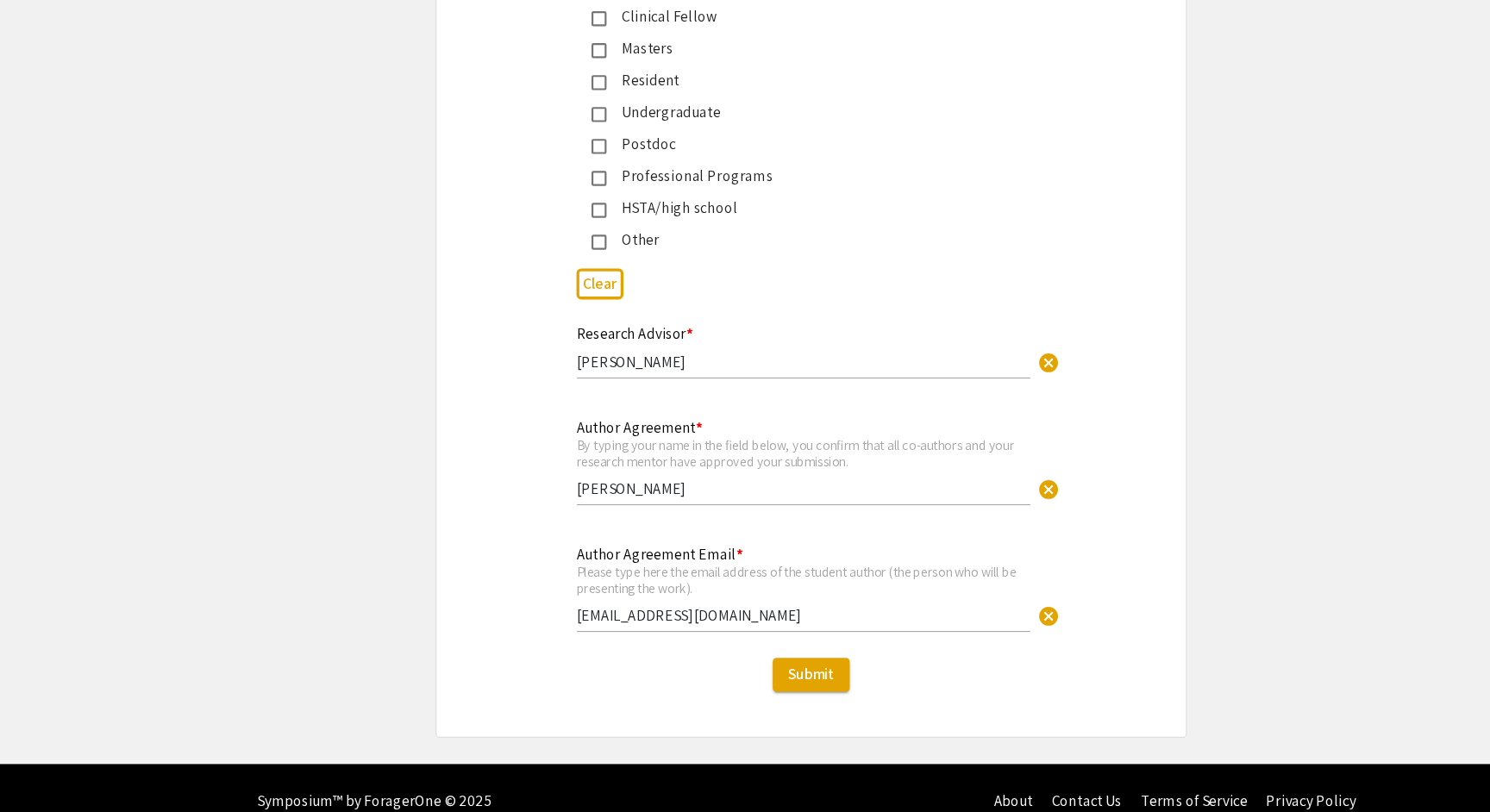
scroll to position [4116, 0]
click at [662, 389] on input "[PERSON_NAME]" at bounding box center [737, 398] width 416 height 18
type input "[PERSON_NAME]"
click at [782, 306] on div "Clear" at bounding box center [745, 326] width 432 height 42
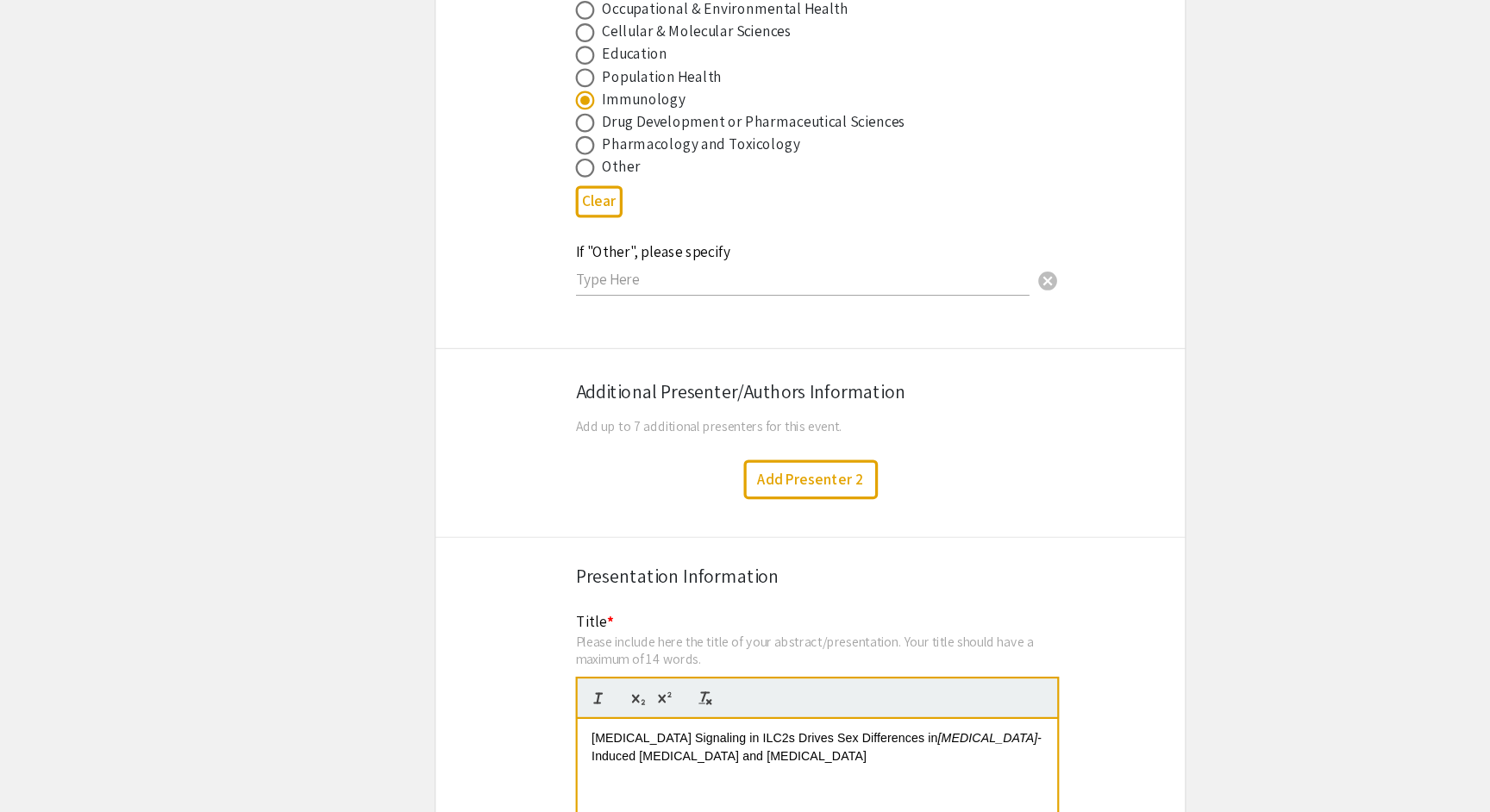
scroll to position [2598, 0]
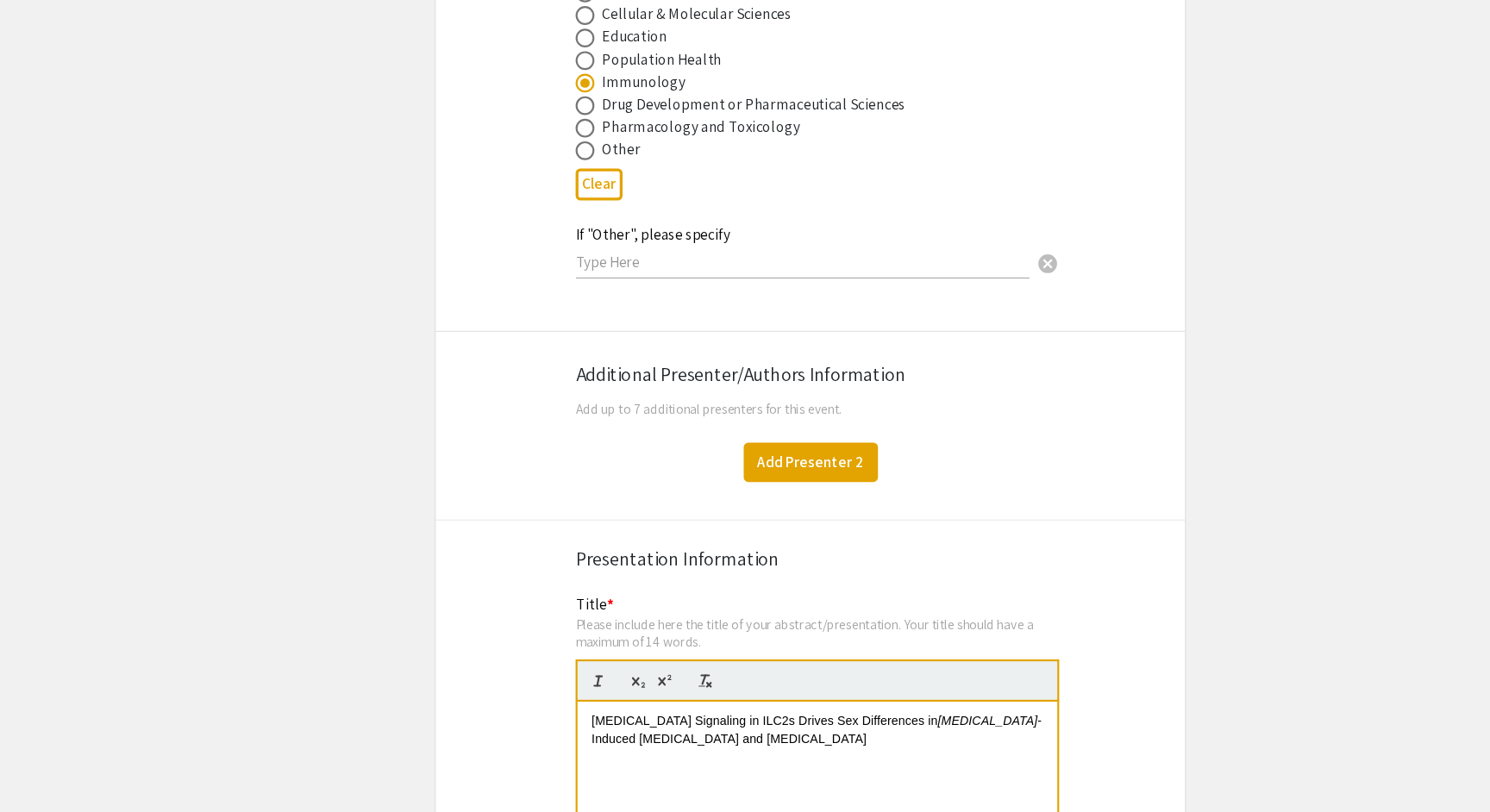
click at [772, 473] on button "Add Presenter 2" at bounding box center [745, 491] width 123 height 36
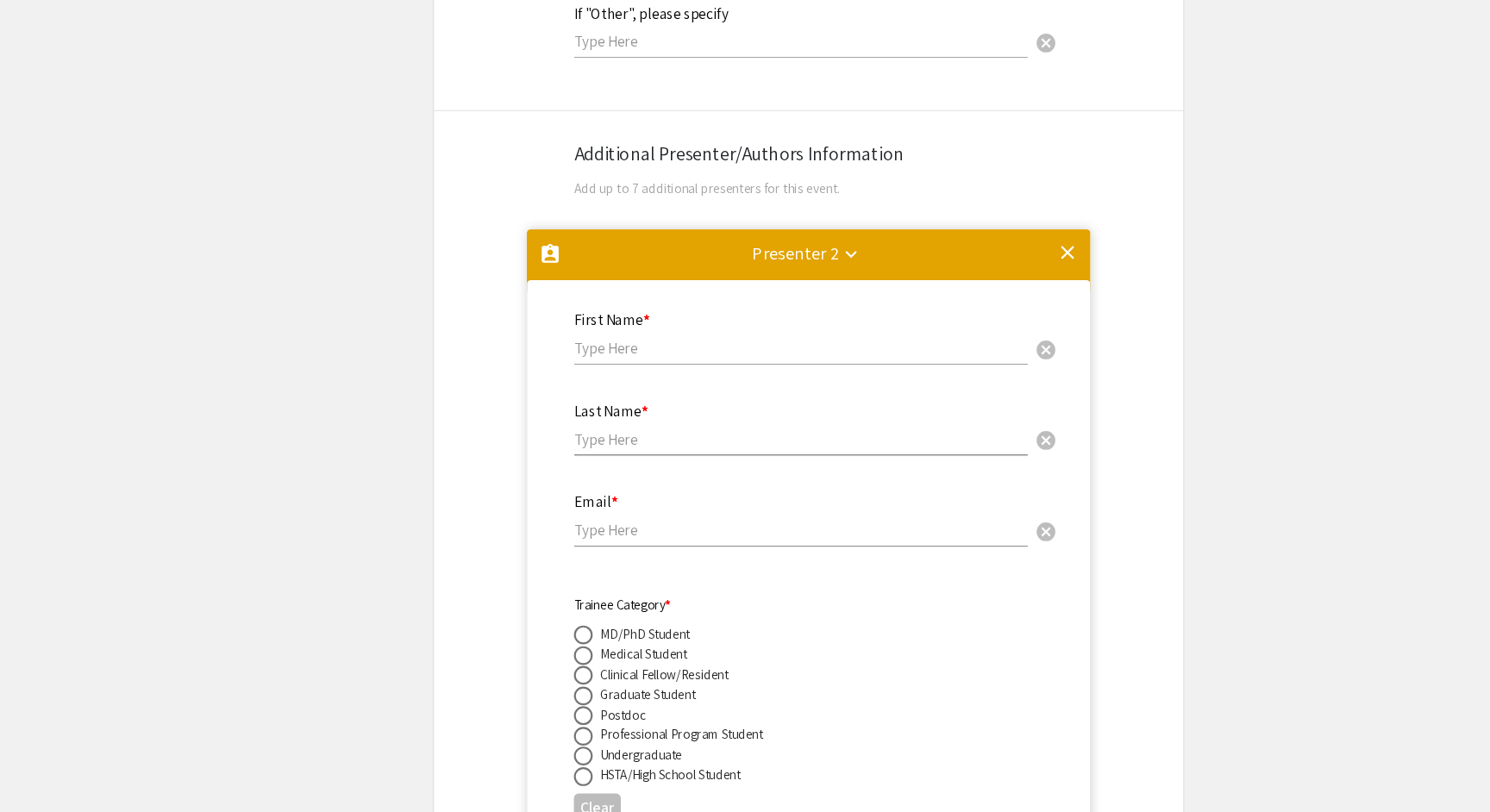
scroll to position [2829, 0]
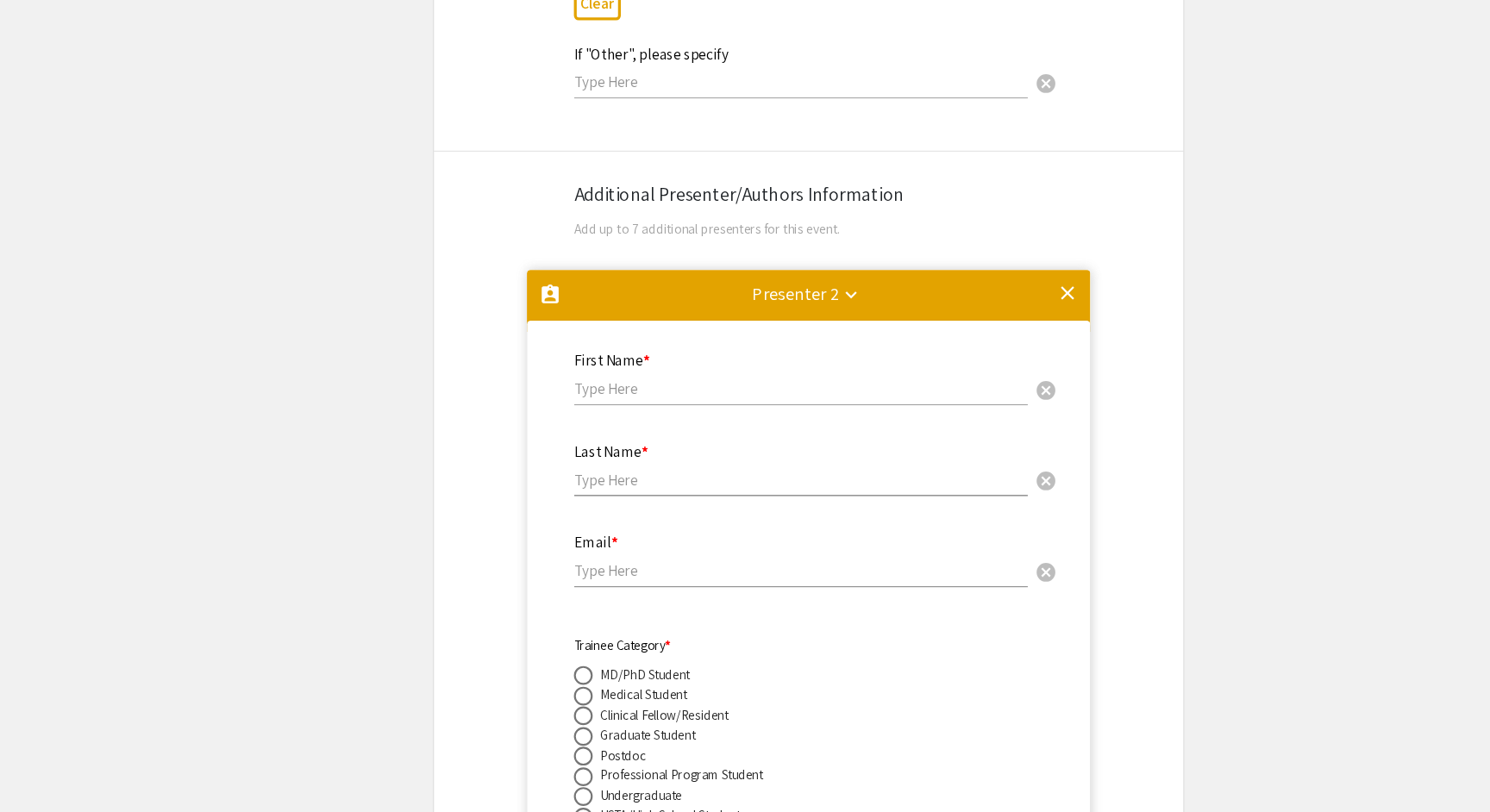
click at [783, 261] on mat-icon "keyboard_arrow_down" at bounding box center [783, 271] width 21 height 21
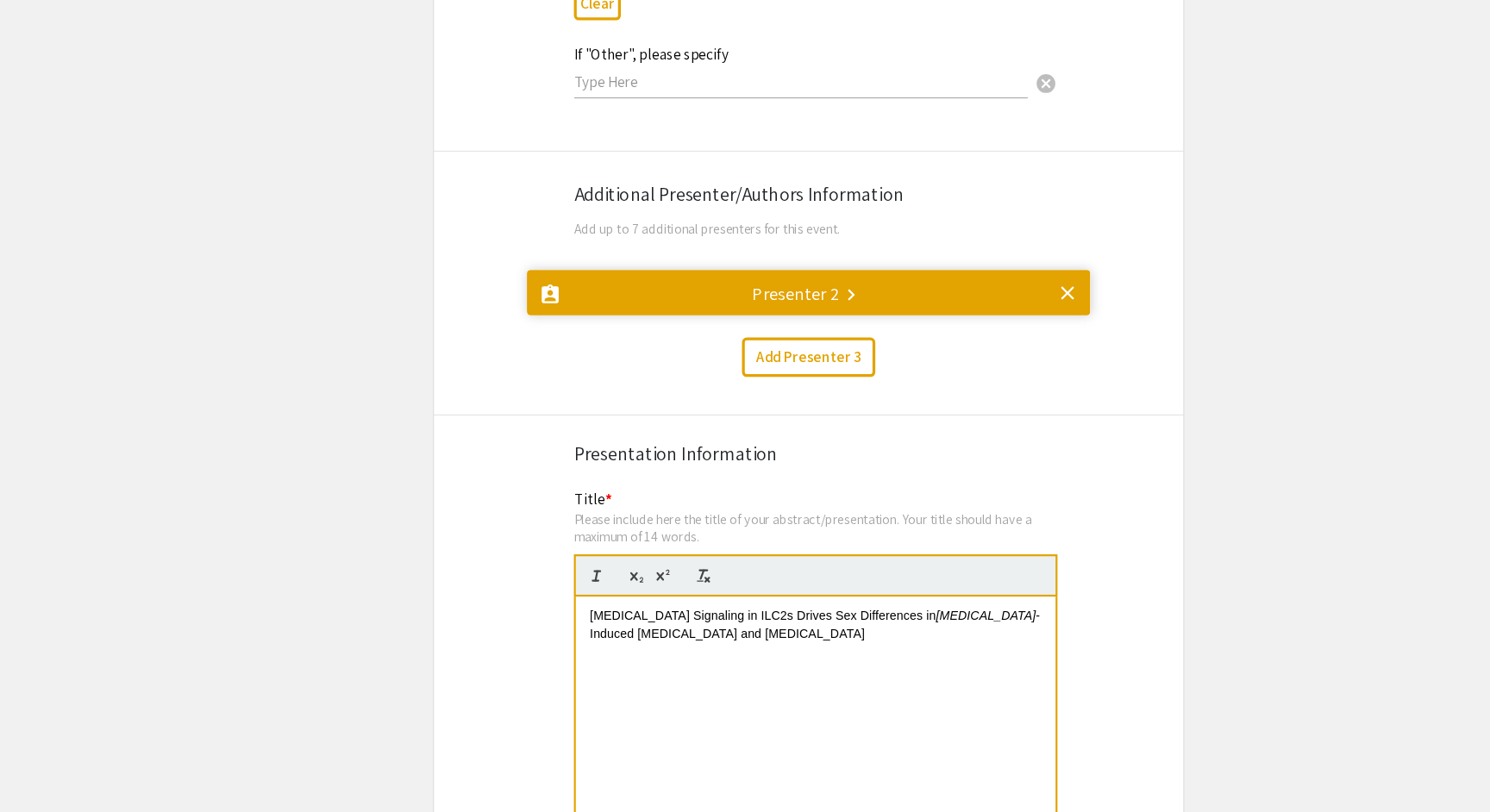
click at [782, 261] on mat-icon "keyboard_arrow_right" at bounding box center [783, 271] width 21 height 21
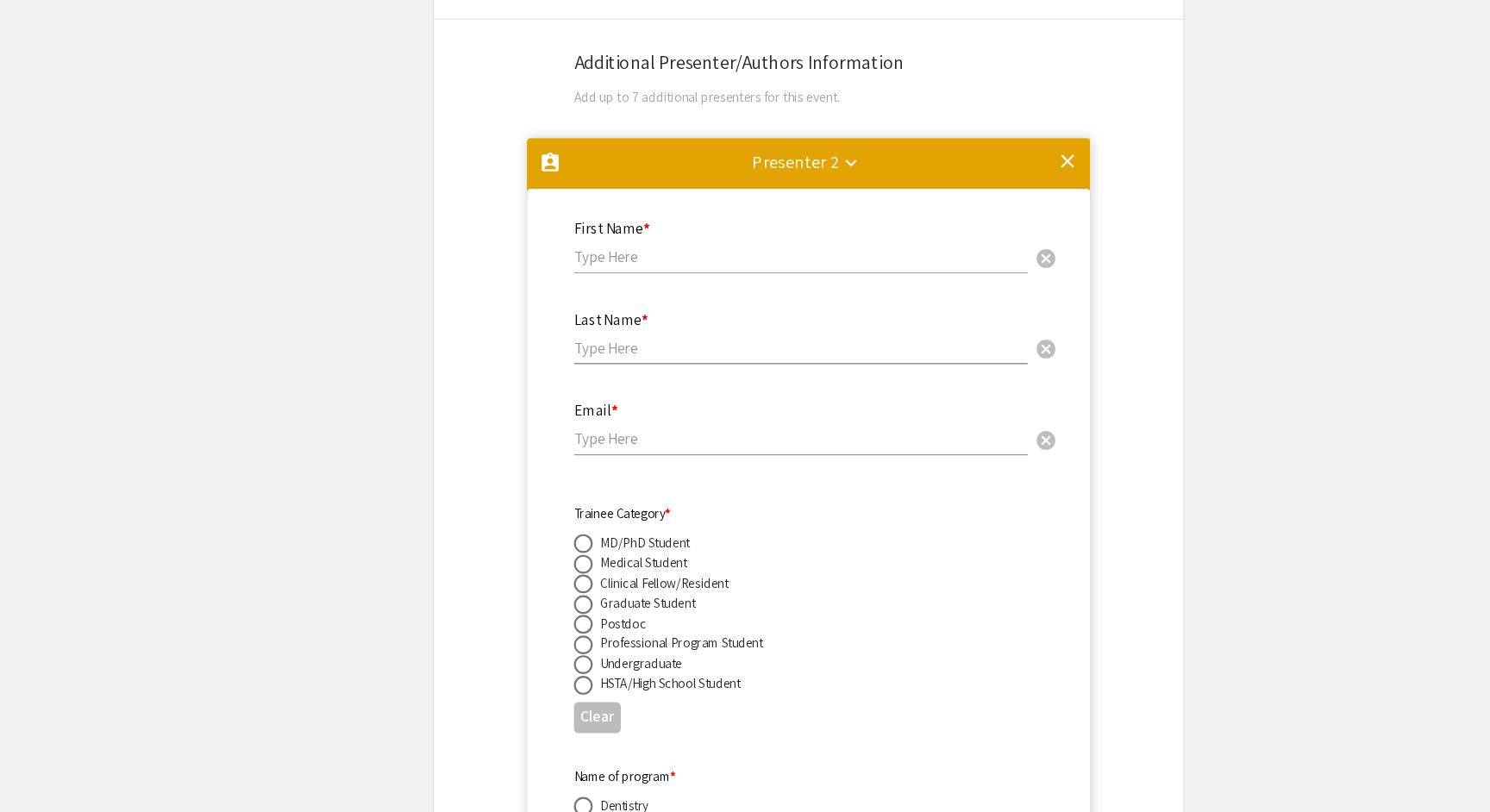
scroll to position [2808, 0]
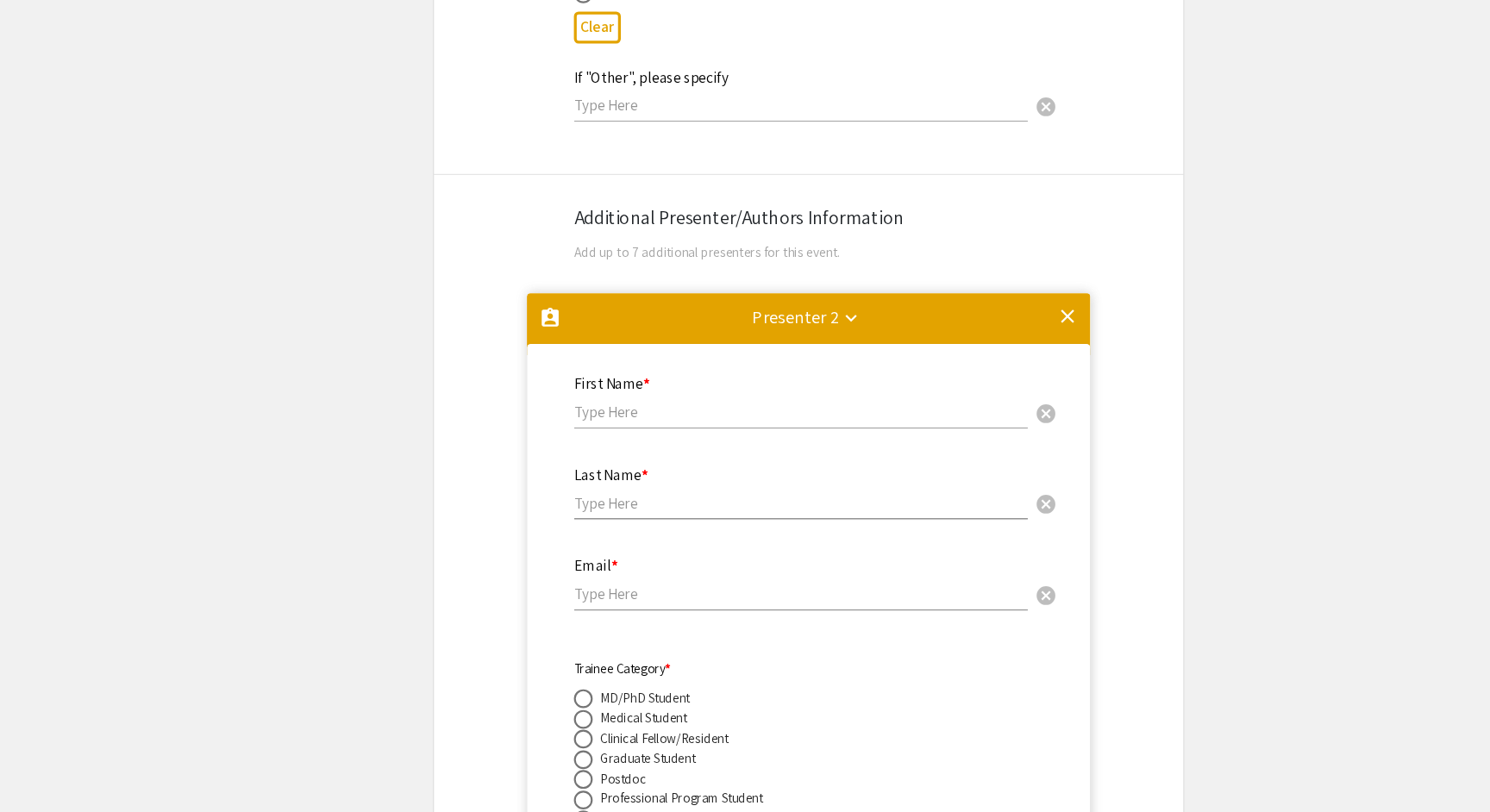
click at [989, 281] on mat-icon "clear" at bounding box center [983, 290] width 21 height 21
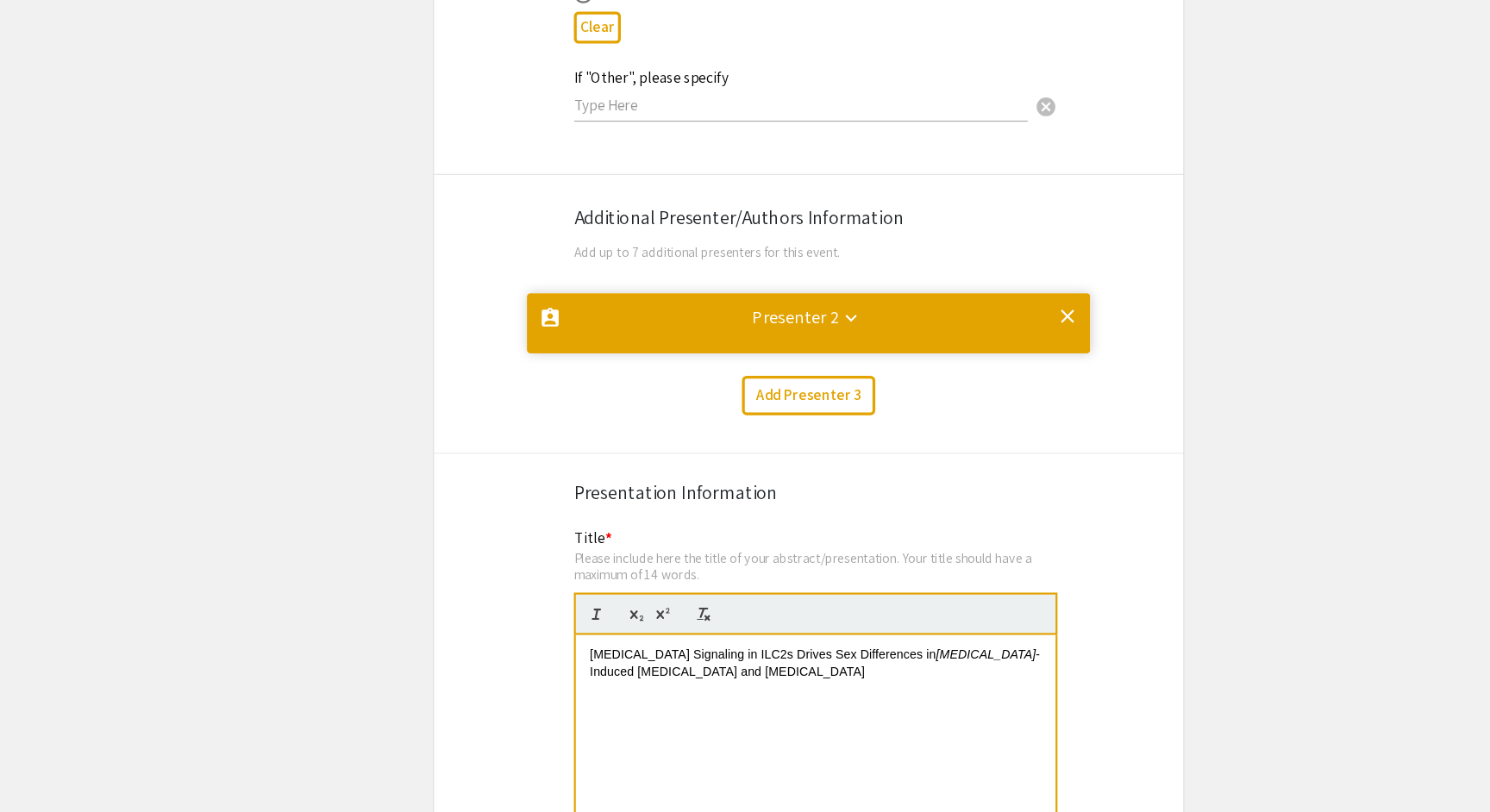
scroll to position [0, 0]
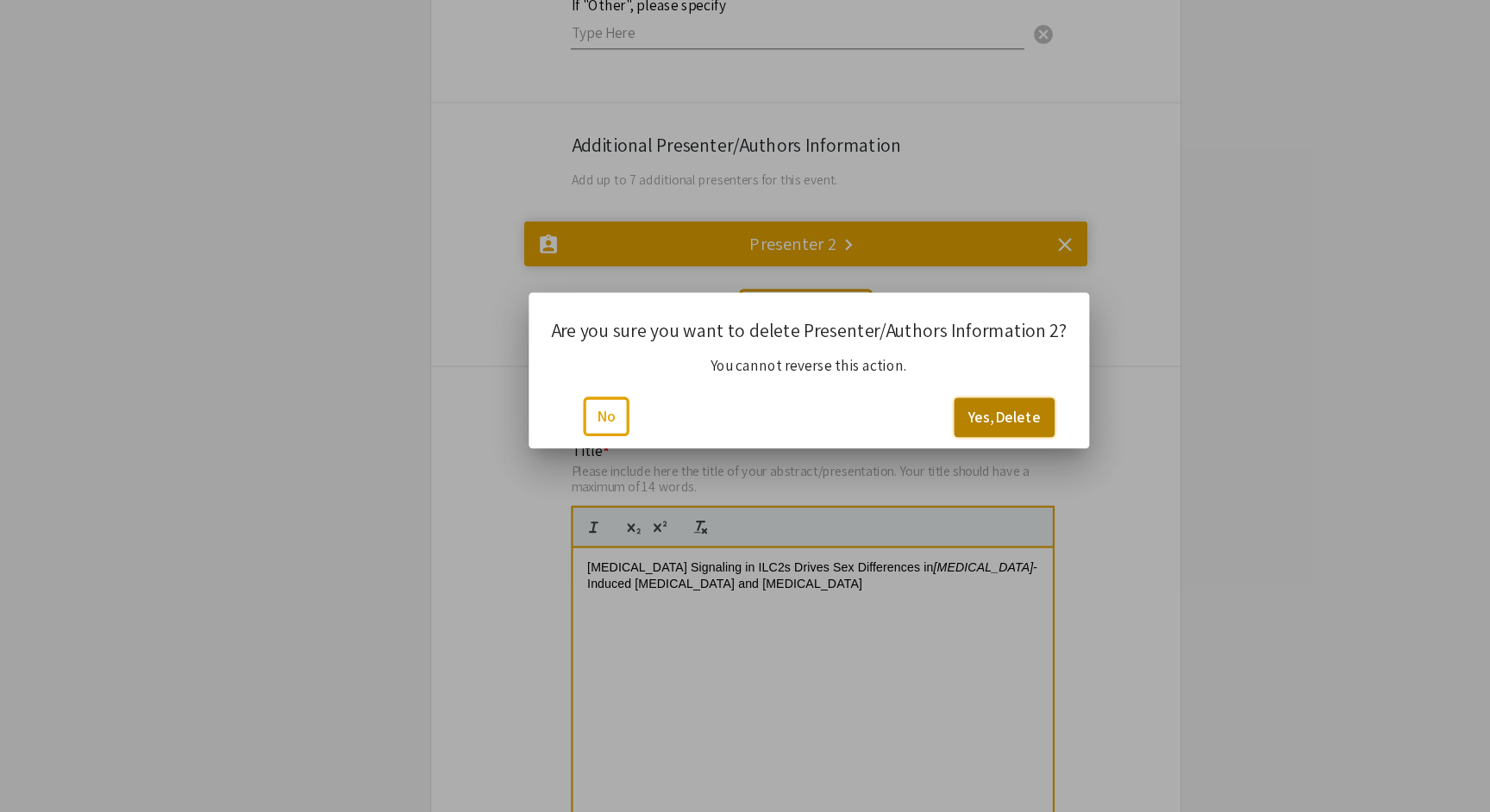
click at [906, 432] on button "Yes, Delete" at bounding box center [924, 450] width 93 height 36
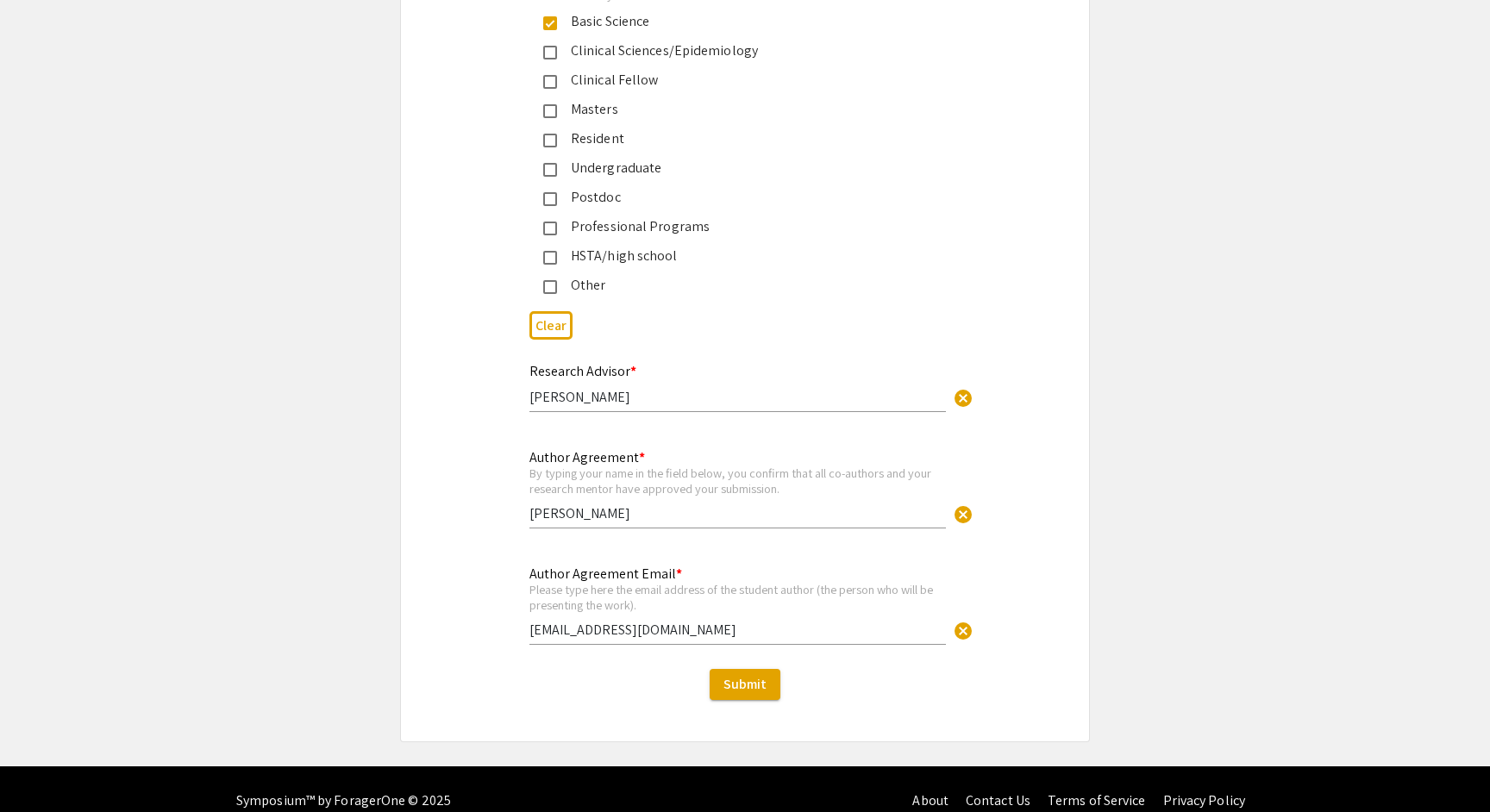
scroll to position [4116, 0]
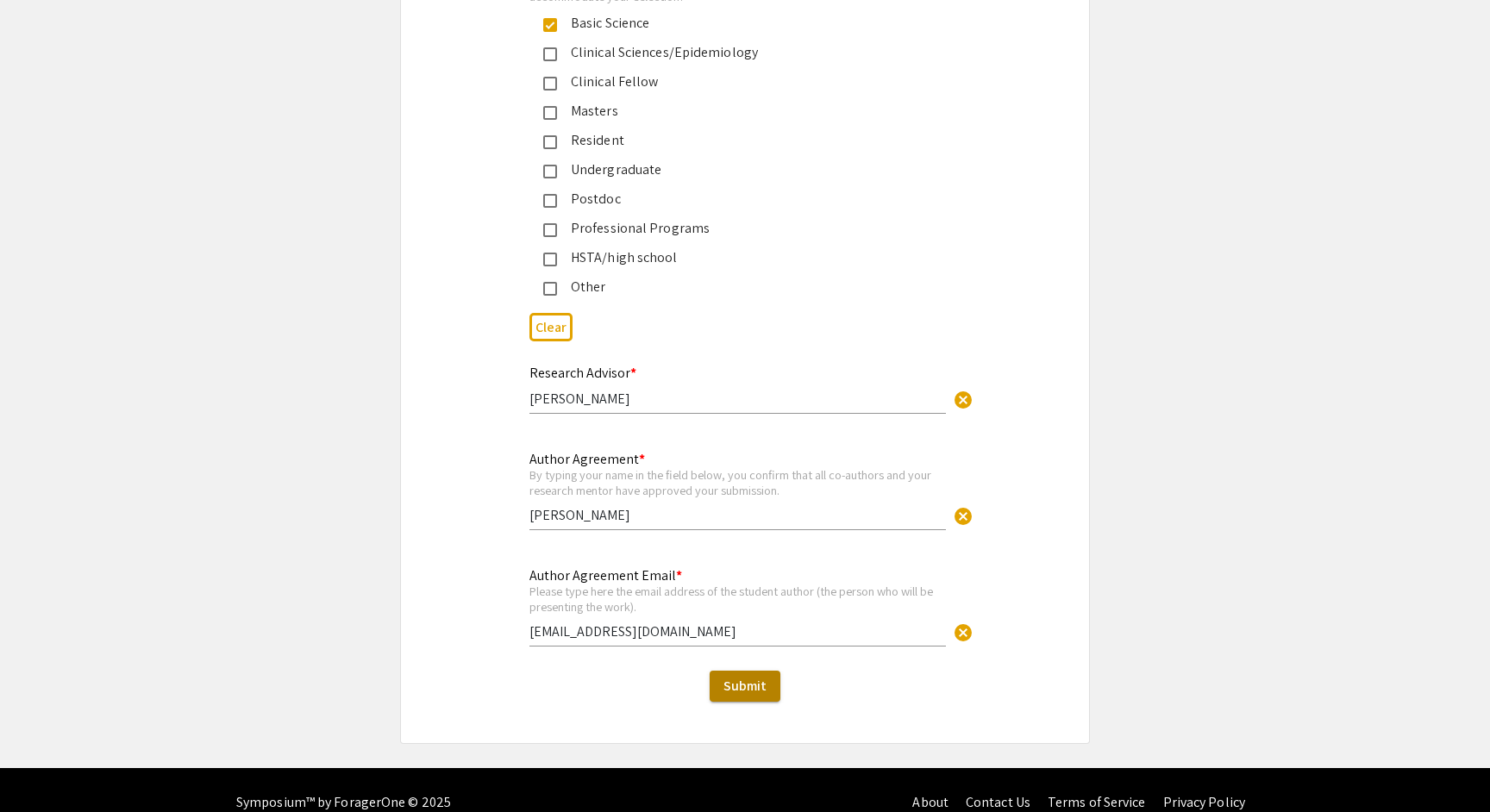
click at [751, 677] on span "Submit" at bounding box center [745, 686] width 43 height 18
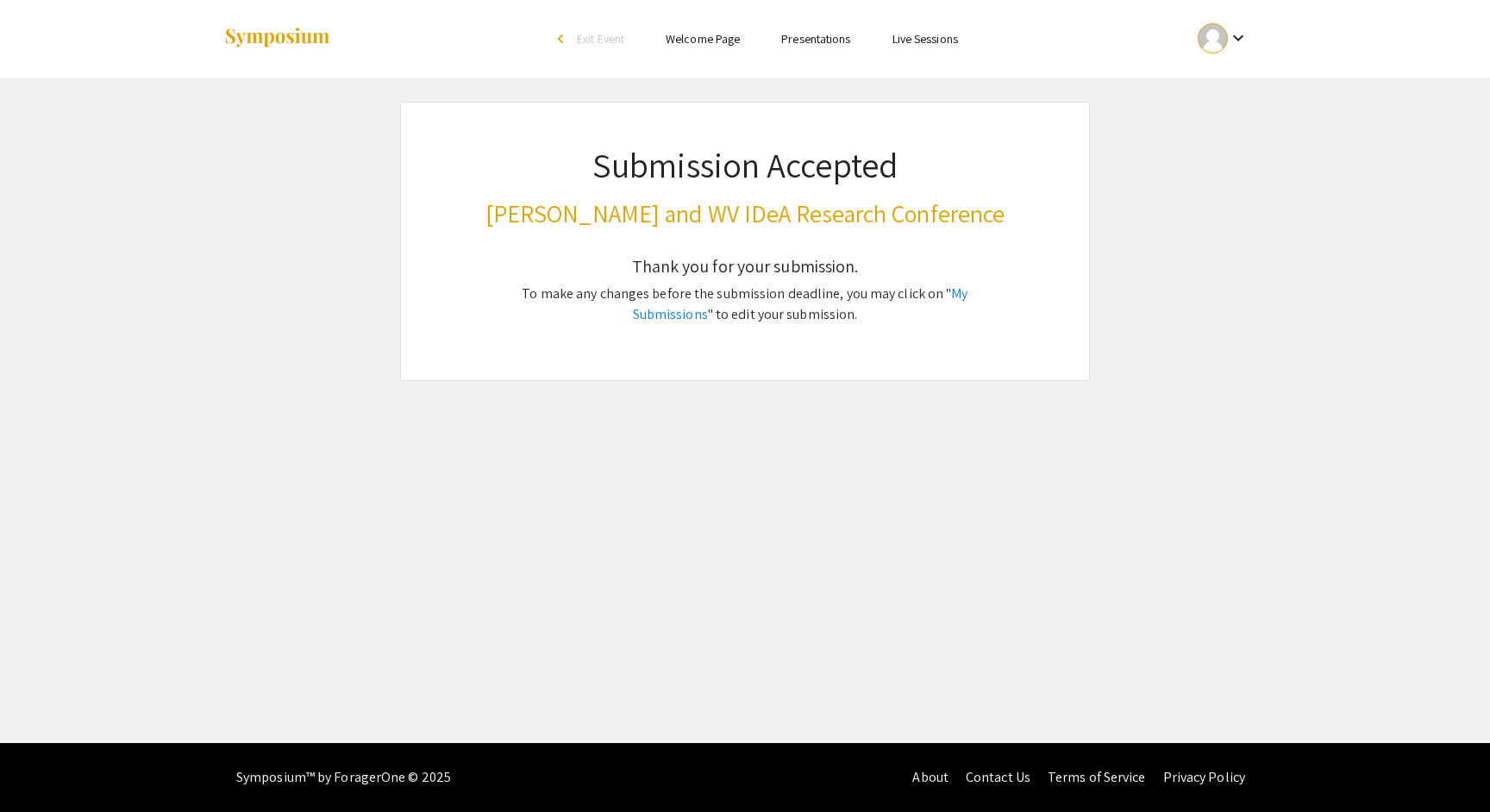
scroll to position [0, 0]
